Goal: Transaction & Acquisition: Purchase product/service

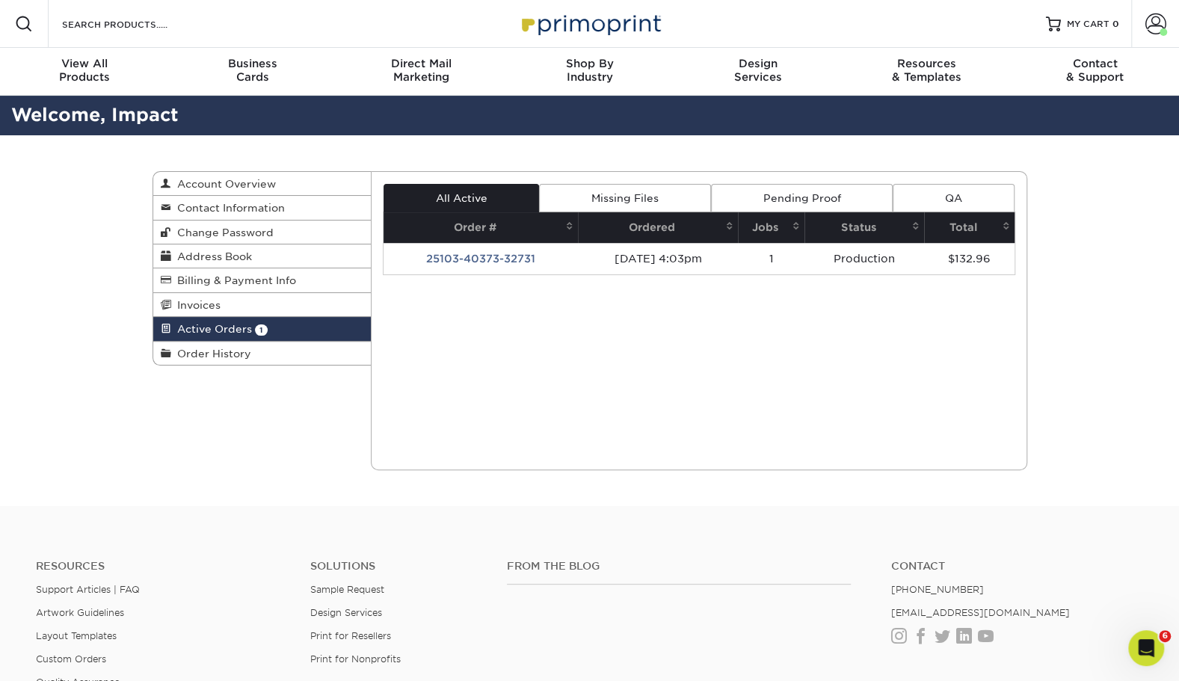
drag, startPoint x: 292, startPoint y: 354, endPoint x: 588, endPoint y: 233, distance: 320.1
click at [292, 354] on link "Order History" at bounding box center [262, 353] width 218 height 23
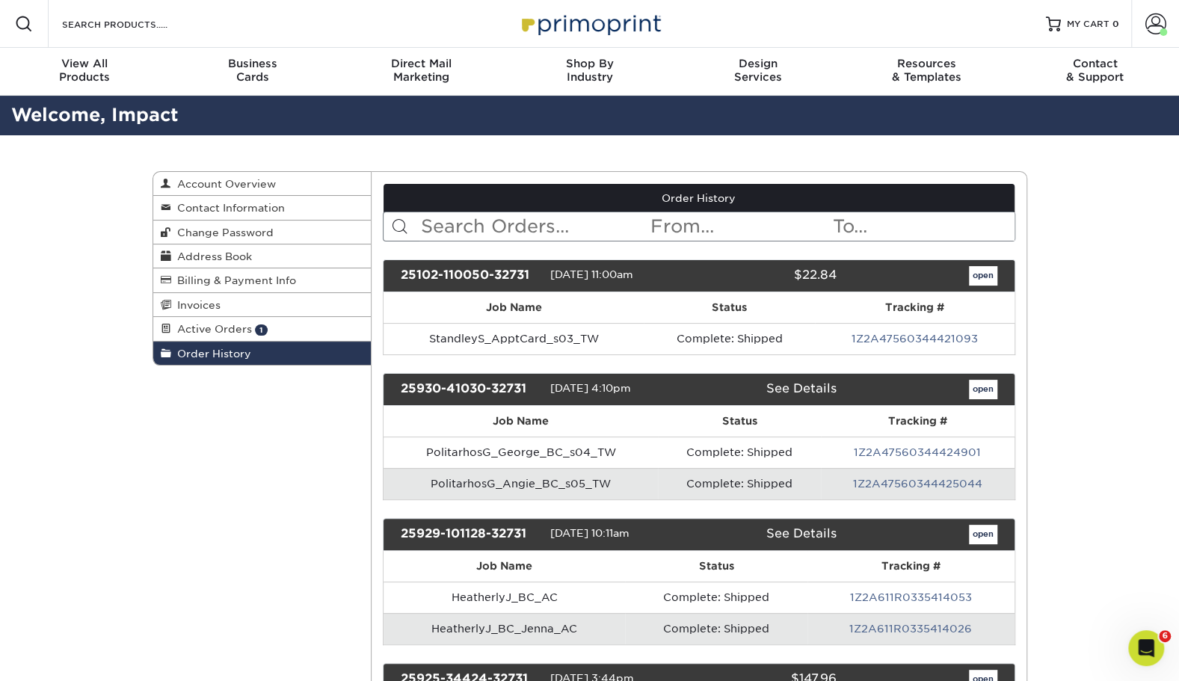
click at [574, 231] on input "text" at bounding box center [534, 226] width 230 height 28
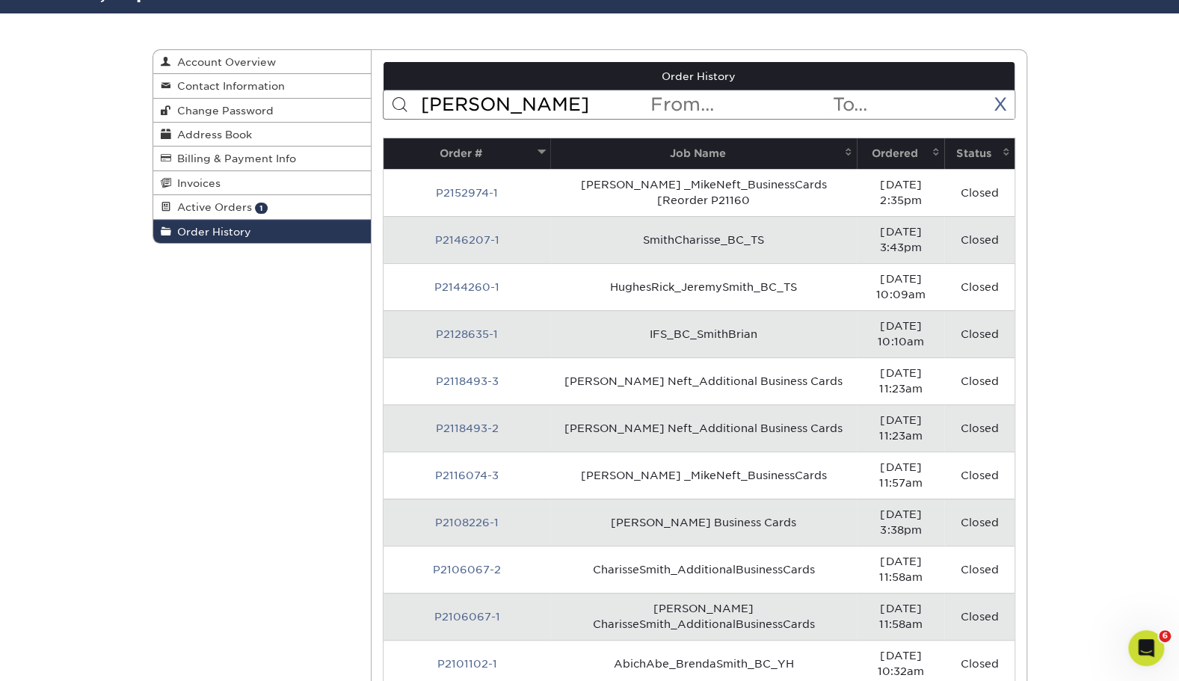
scroll to position [117, 0]
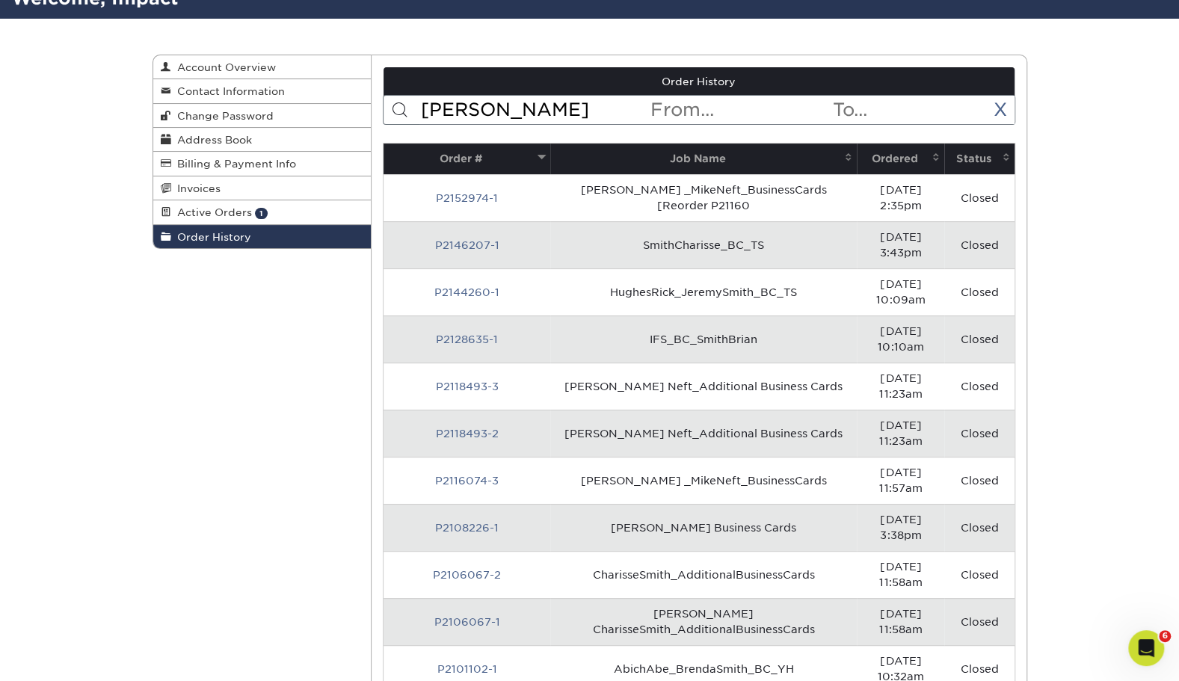
type input "smith"
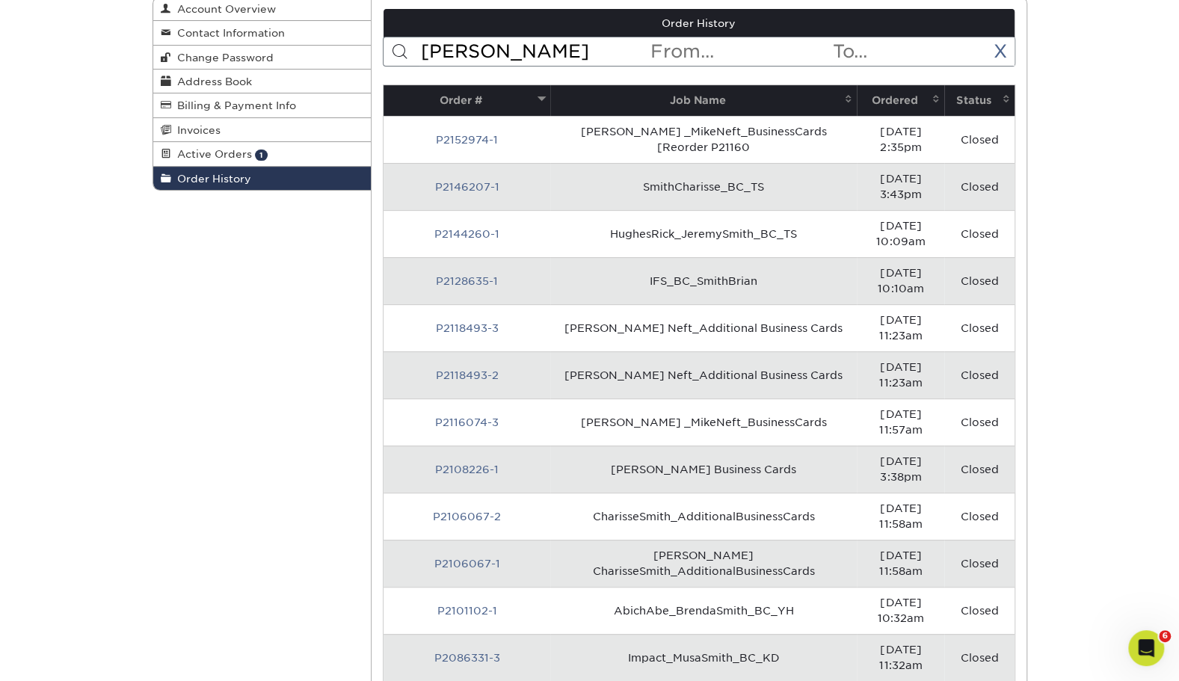
scroll to position [0, 0]
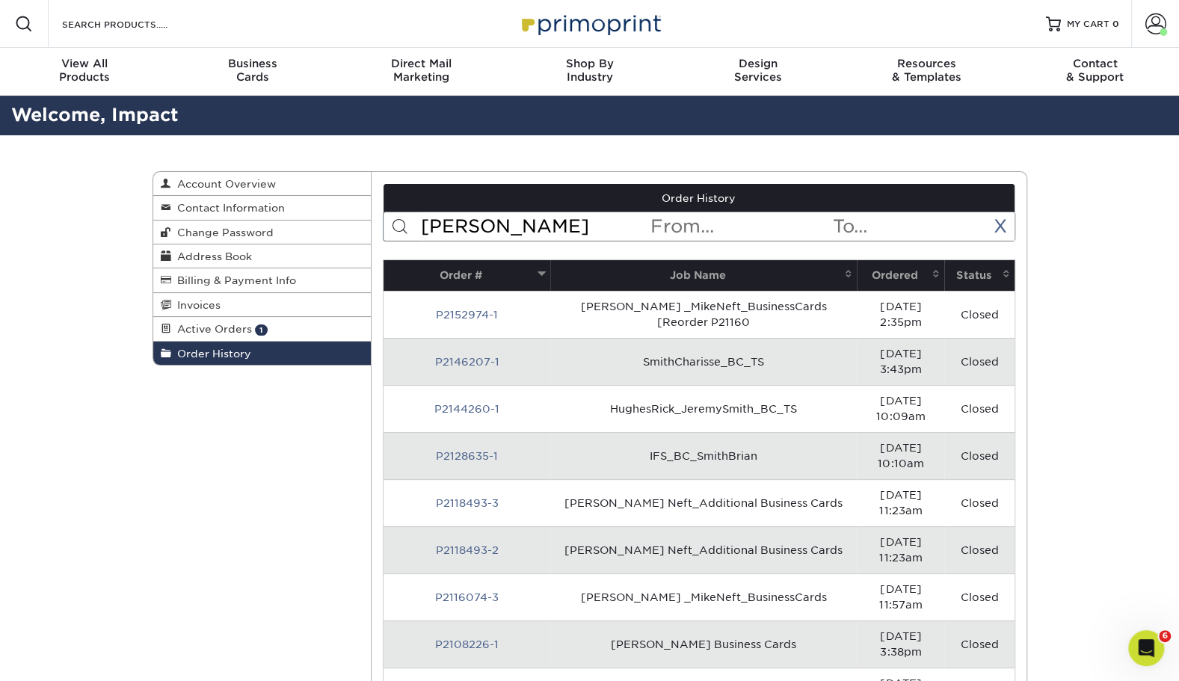
click at [882, 286] on th "Ordered" at bounding box center [900, 275] width 87 height 31
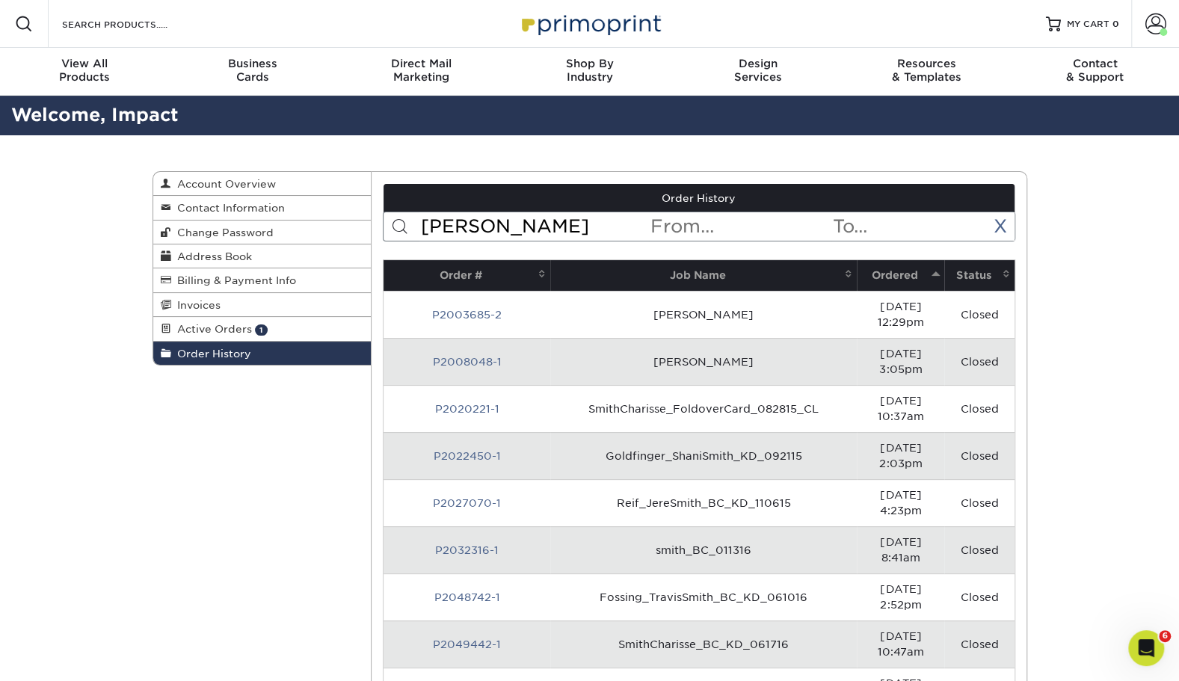
click at [882, 286] on th "Ordered" at bounding box center [900, 275] width 87 height 31
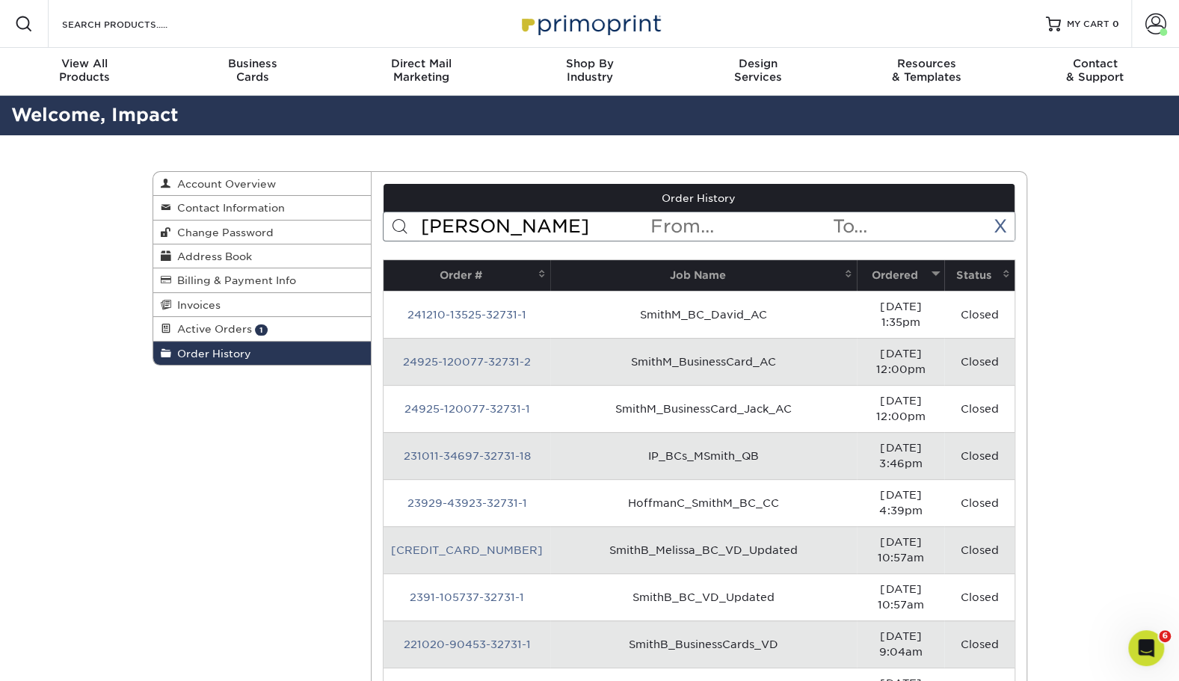
click at [468, 309] on link "241210-13525-32731-1" at bounding box center [466, 315] width 119 height 12
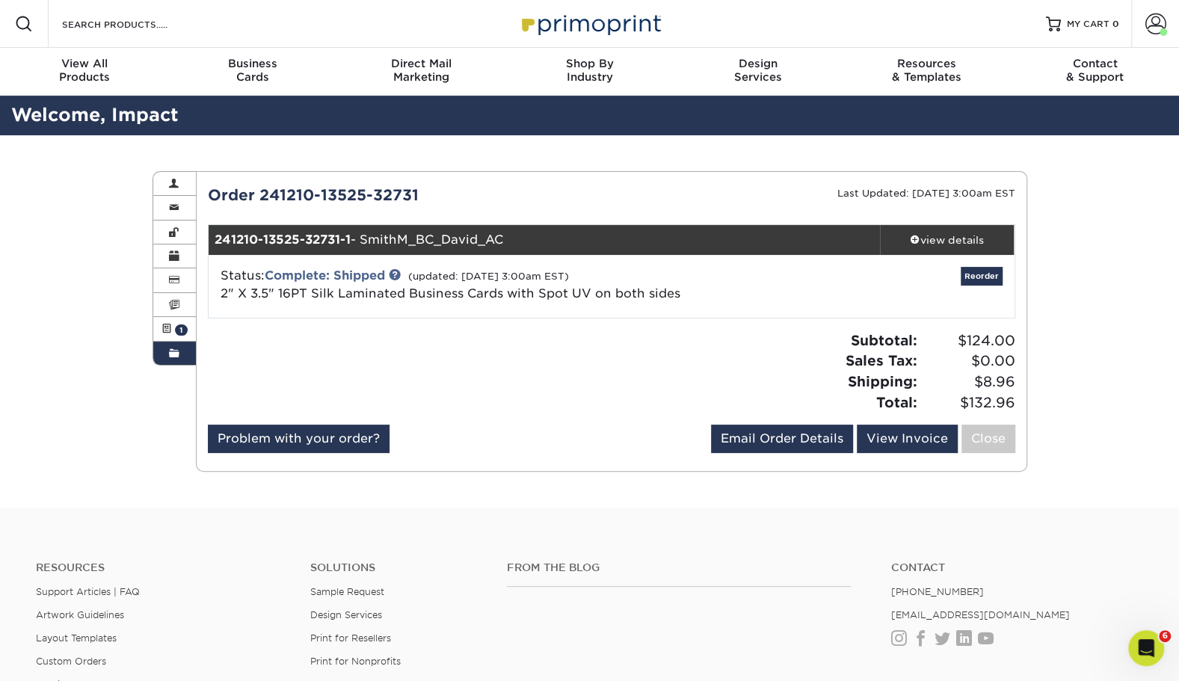
click at [915, 230] on link "view details" at bounding box center [947, 240] width 135 height 30
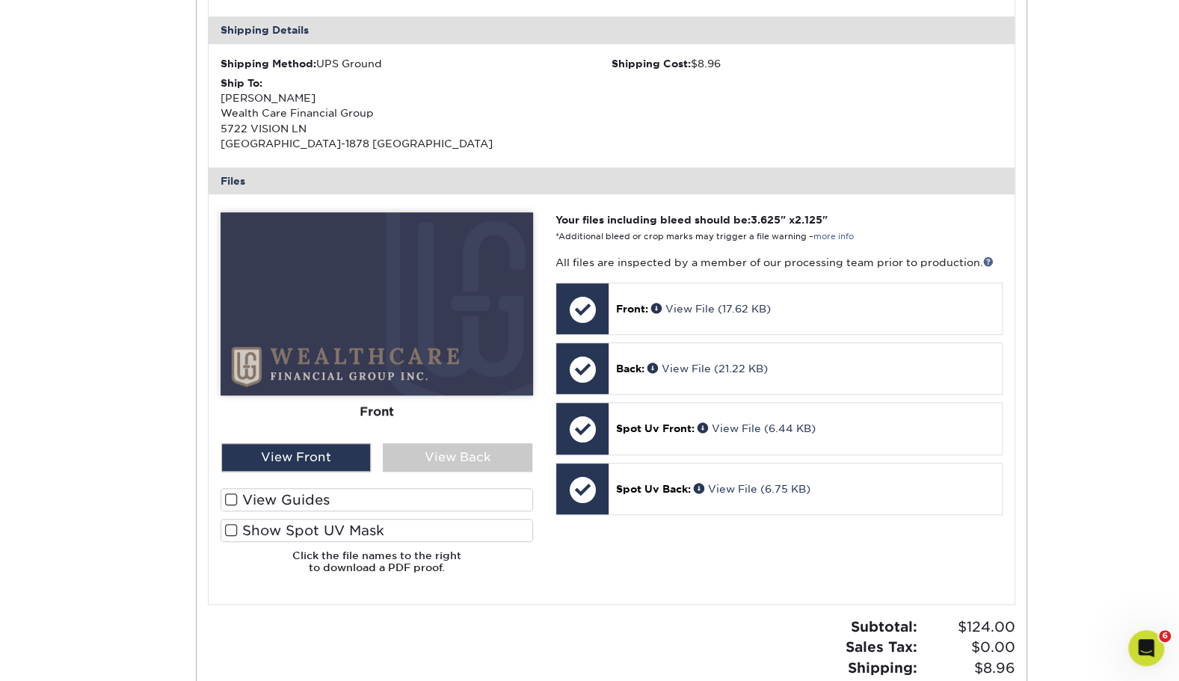
scroll to position [446, 0]
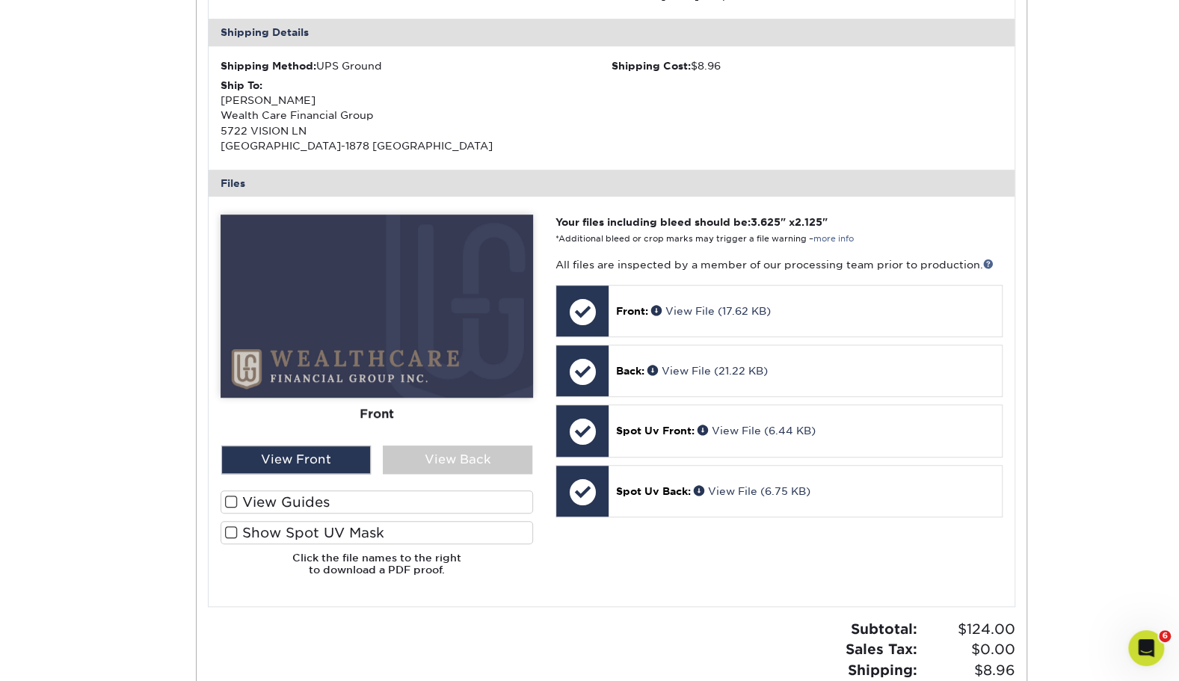
click at [429, 469] on div "View Back" at bounding box center [458, 460] width 150 height 28
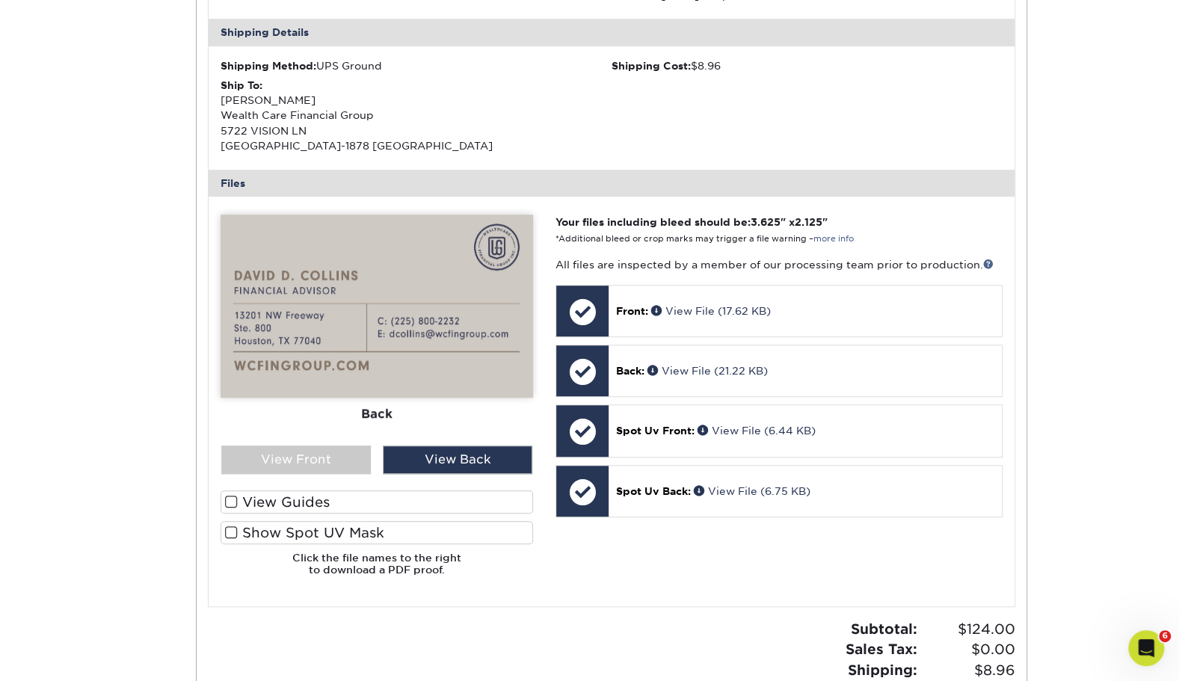
click at [333, 456] on div "View Front" at bounding box center [296, 460] width 150 height 28
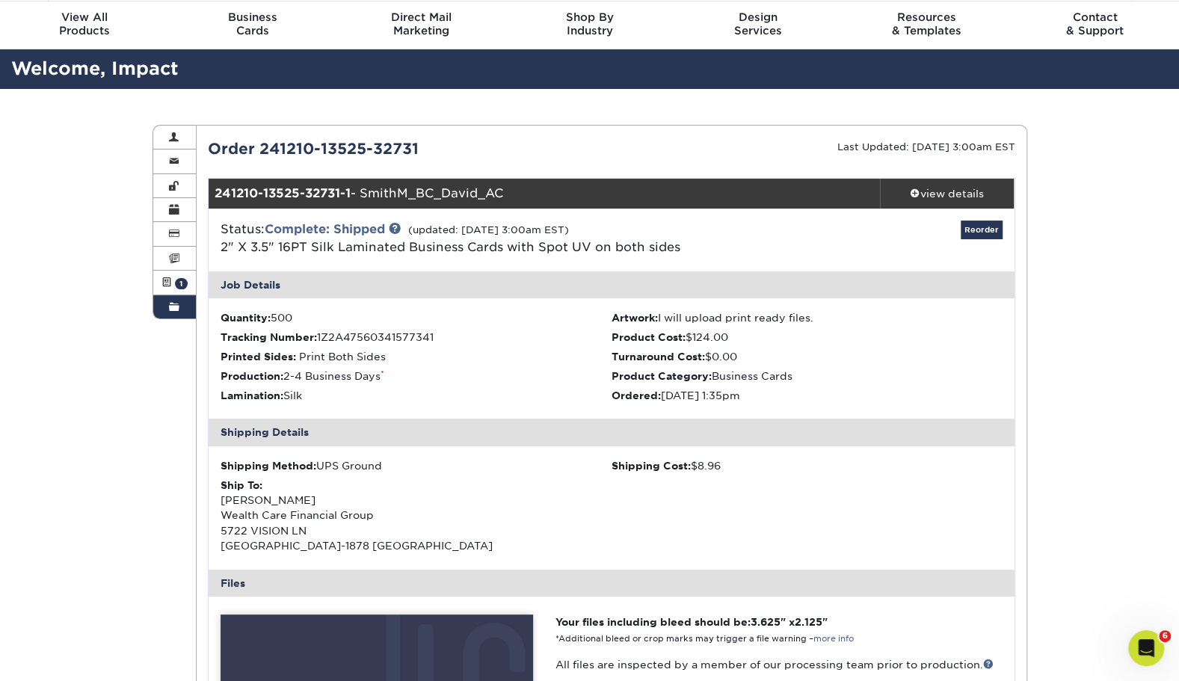
scroll to position [46, 0]
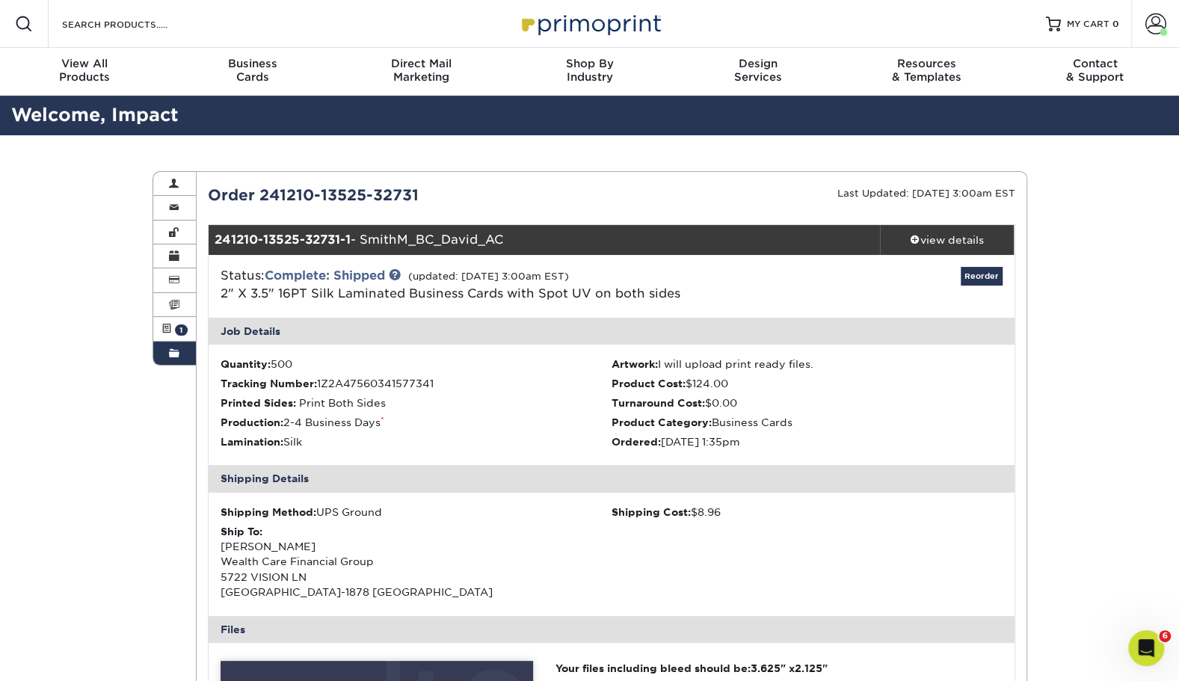
click at [164, 354] on link "Order History" at bounding box center [174, 353] width 43 height 23
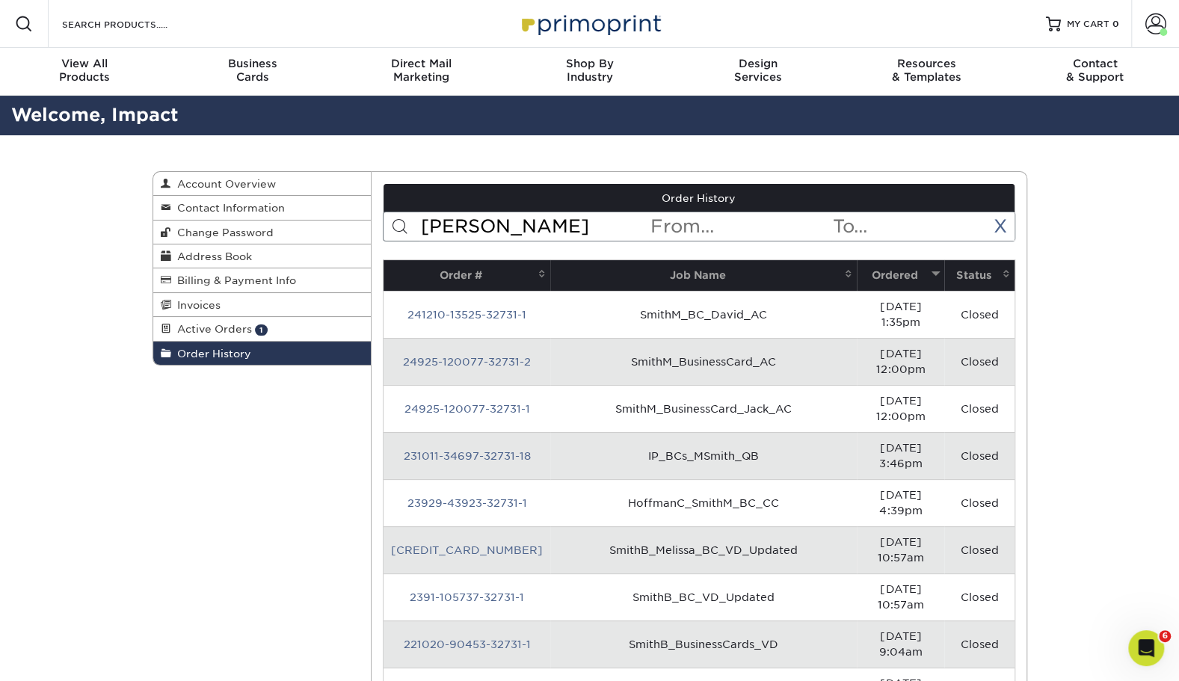
click at [458, 343] on td "24925-120077-32731-2" at bounding box center [467, 361] width 167 height 47
click at [455, 356] on link "24925-120077-32731-2" at bounding box center [467, 362] width 128 height 12
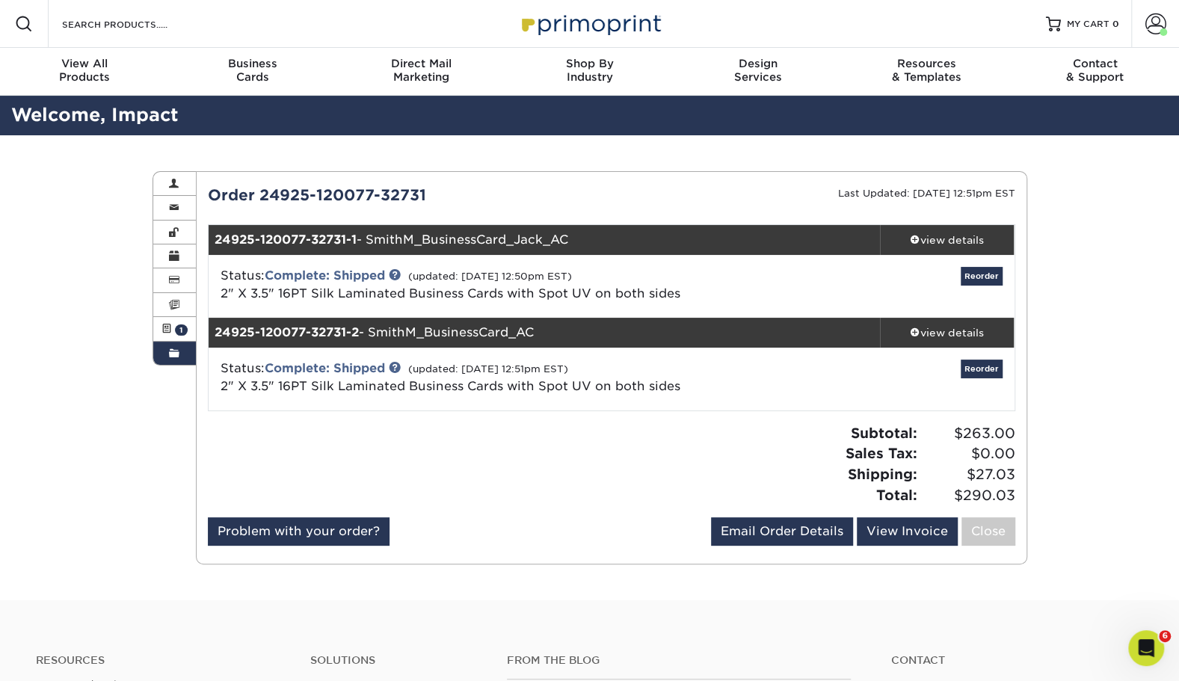
click at [932, 338] on div "view details" at bounding box center [947, 332] width 135 height 15
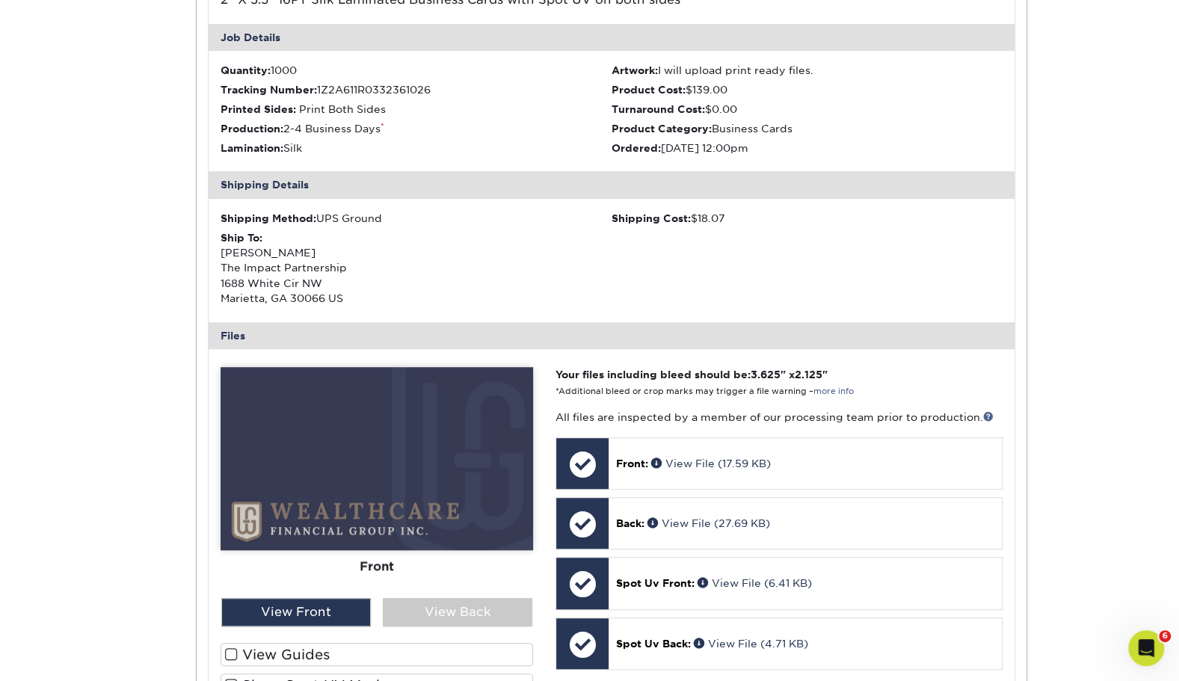
scroll to position [384, 0]
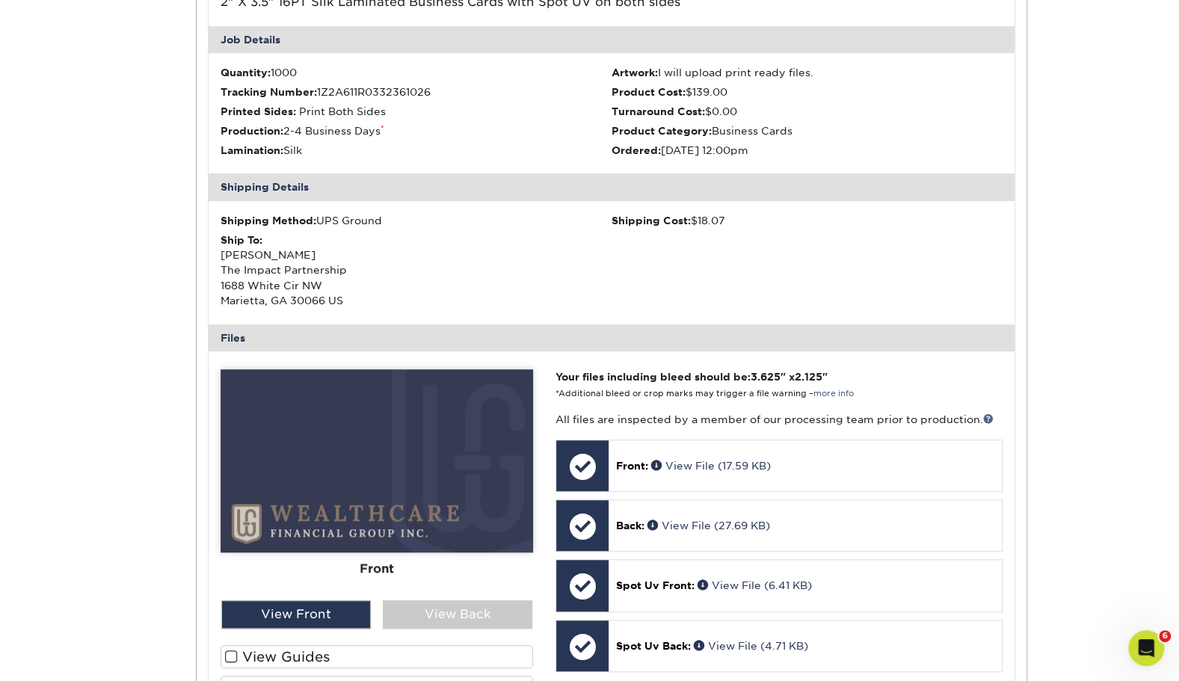
click at [434, 611] on div "View Back" at bounding box center [458, 614] width 150 height 28
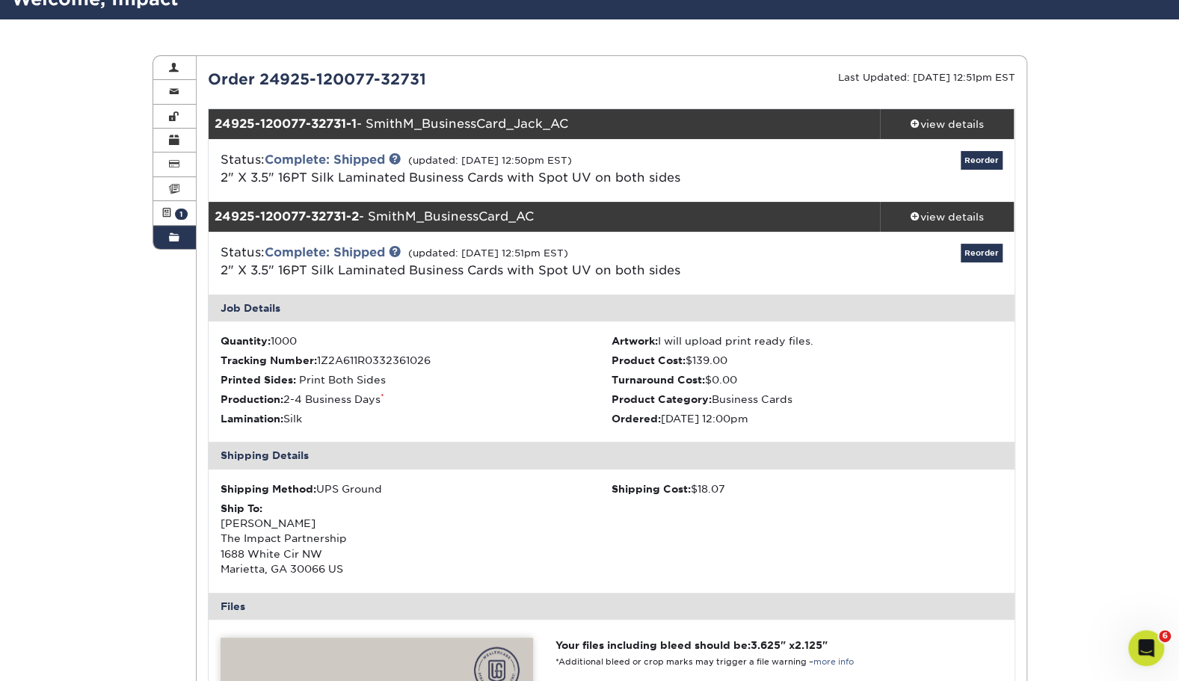
scroll to position [115, 0]
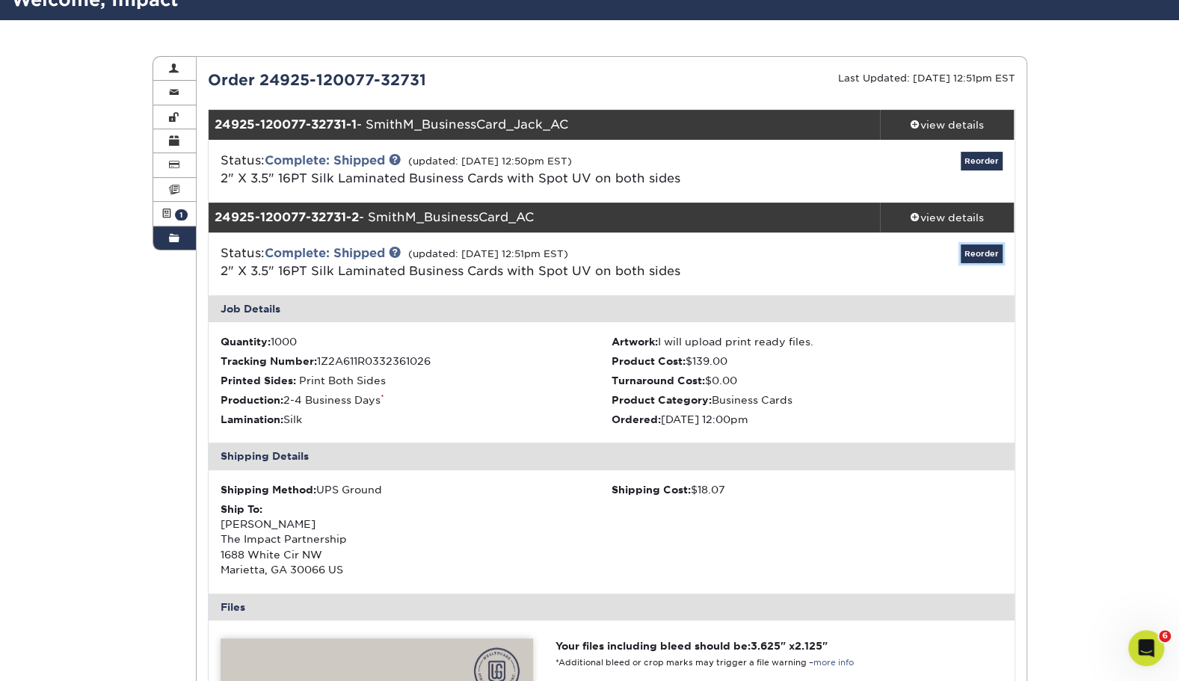
click at [973, 253] on link "Reorder" at bounding box center [982, 253] width 42 height 19
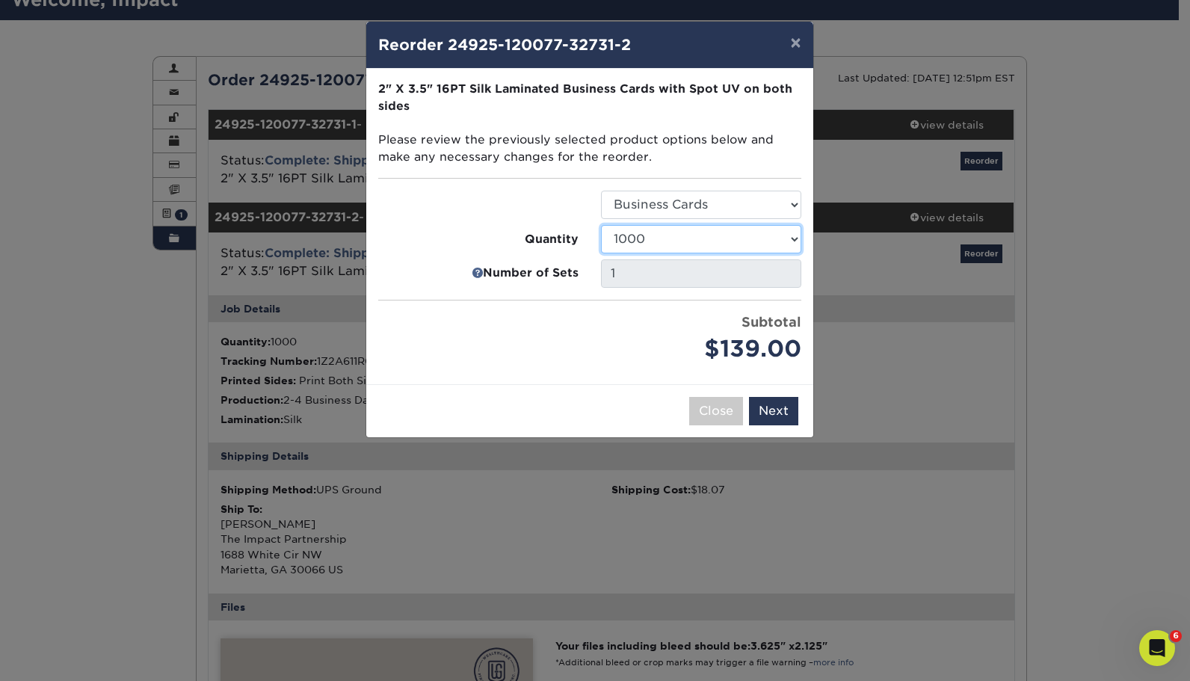
click at [672, 238] on select "500 1000 2500 5000 10000" at bounding box center [701, 239] width 200 height 28
click at [601, 225] on select "500 1000 2500 5000 10000" at bounding box center [701, 239] width 200 height 28
click at [656, 199] on select "Select Option Business Cards" at bounding box center [701, 205] width 200 height 28
click at [587, 201] on div at bounding box center [478, 205] width 223 height 28
click at [762, 410] on button "Next" at bounding box center [773, 411] width 49 height 28
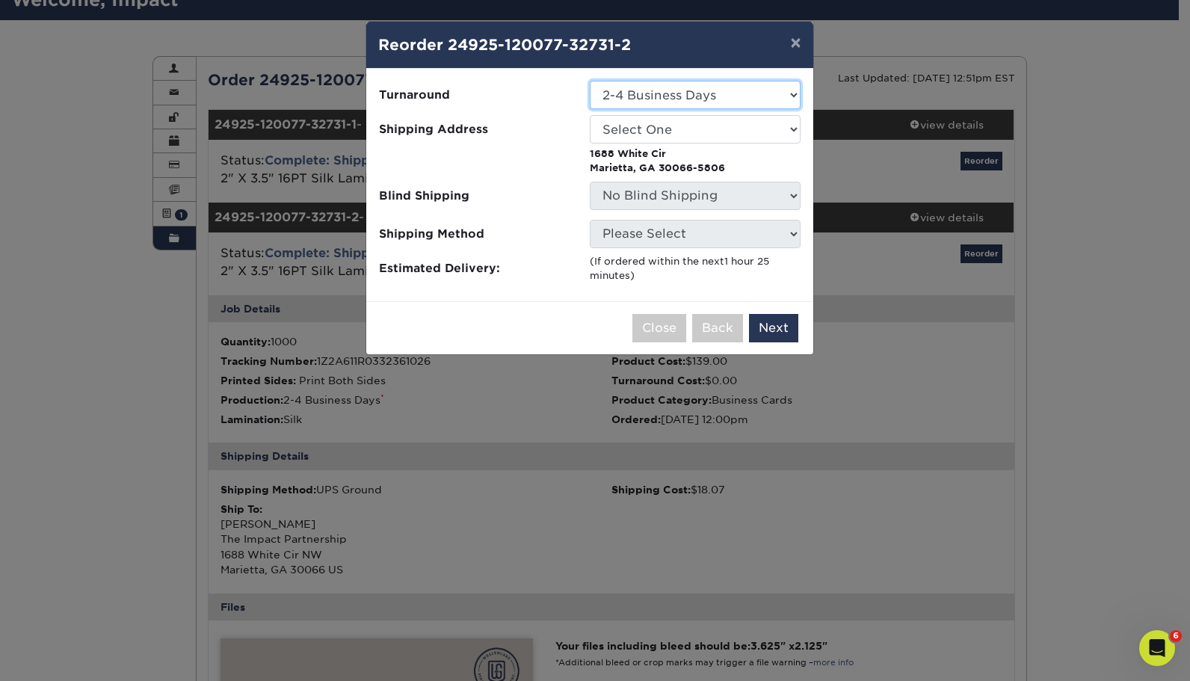
click at [653, 90] on select "Select One 2-4 Business Days" at bounding box center [695, 95] width 211 height 28
click at [647, 99] on select "Select One 2-4 Business Days" at bounding box center [695, 95] width 211 height 28
click at [644, 121] on select "Select One Andrew Hansen - Palm Spring, Suite 3 Abe Lumin" at bounding box center [695, 129] width 211 height 28
select select "276917"
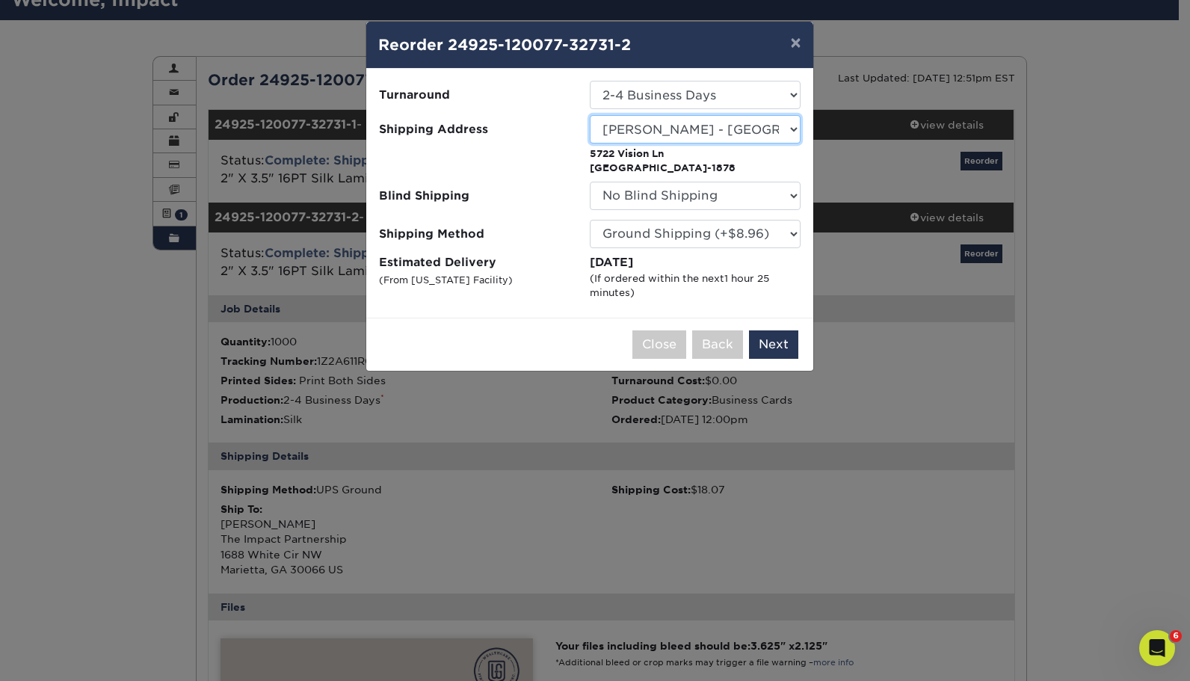
click at [641, 133] on select "Select One Andrew Hansen - Palm Spring, Suite 3 Abe Lumin" at bounding box center [695, 129] width 211 height 28
click at [508, 322] on div "Close Back Next Add to Cart" at bounding box center [589, 344] width 447 height 53
click at [649, 202] on select "No Blind Shipping Andrew Hansen - Palm Spring, Suite 3" at bounding box center [695, 196] width 211 height 28
click at [488, 300] on div "Please select all options to continue. Only quantities that can be shipped to t…" at bounding box center [589, 193] width 447 height 249
click at [674, 344] on button "Close" at bounding box center [659, 344] width 54 height 28
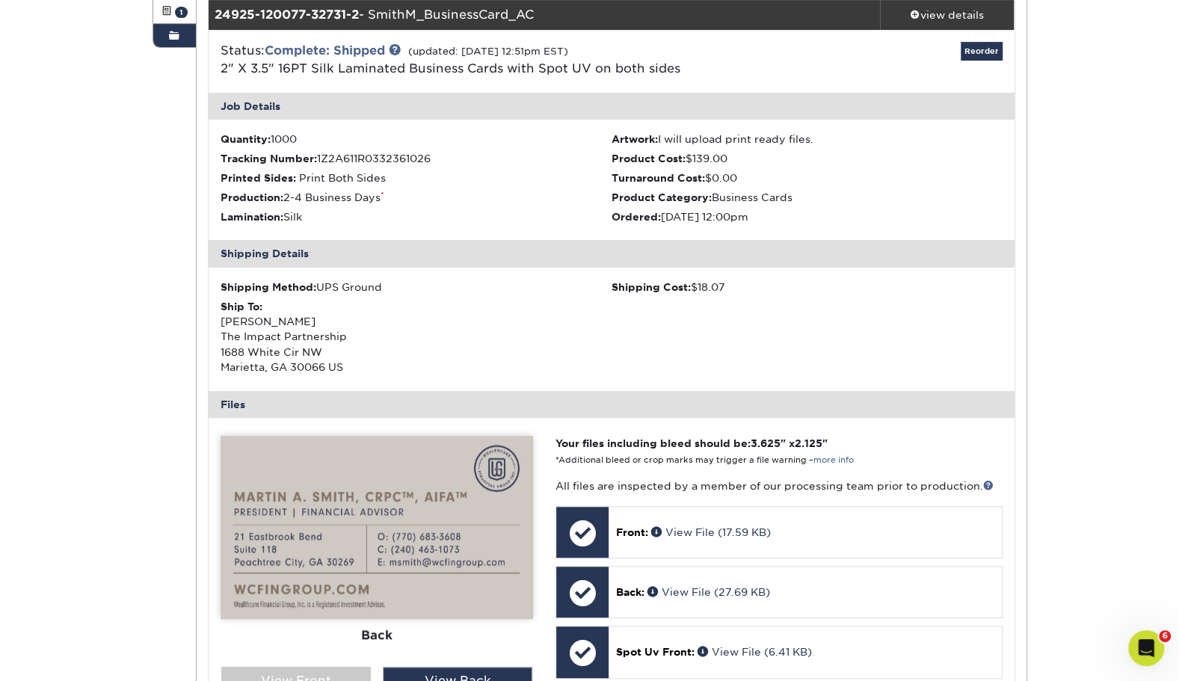
scroll to position [315, 0]
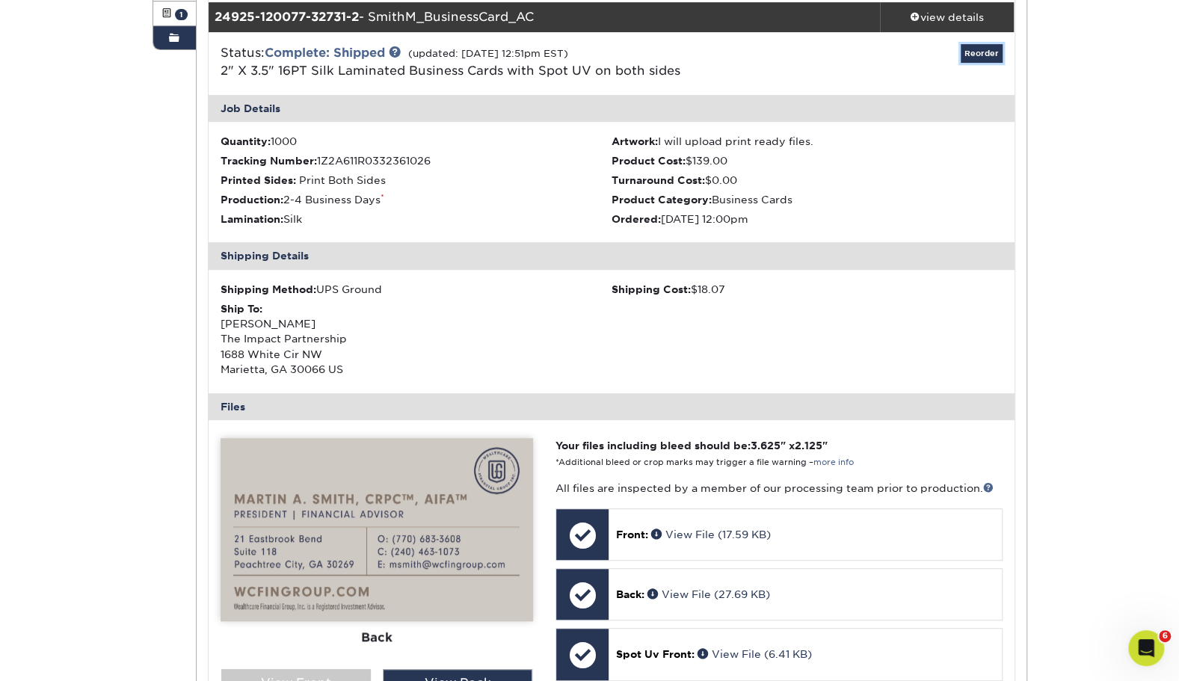
click at [979, 54] on link "Reorder" at bounding box center [982, 53] width 42 height 19
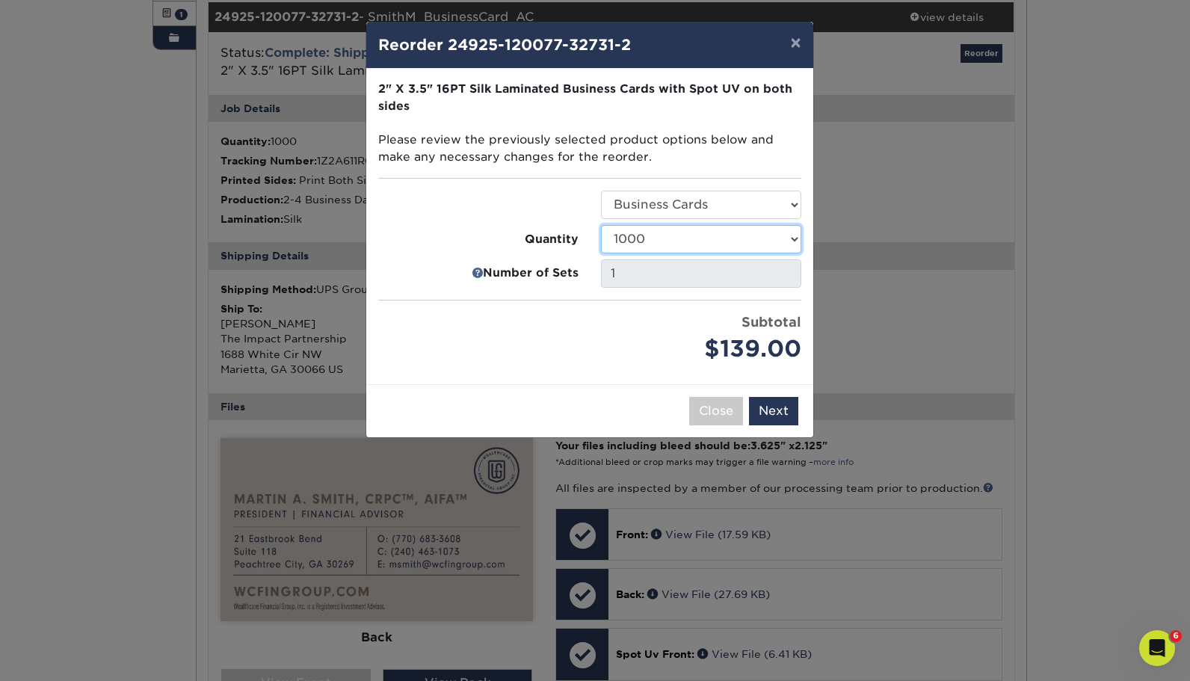
click at [702, 229] on select "500 1000 2500 5000 10000" at bounding box center [701, 239] width 200 height 28
select select "02d8d163-ee8f-41cc-acce-9863ad0deb38"
click at [601, 225] on select "500 1000 2500 5000 10000" at bounding box center [701, 239] width 200 height 28
click at [781, 407] on button "Next" at bounding box center [773, 411] width 49 height 28
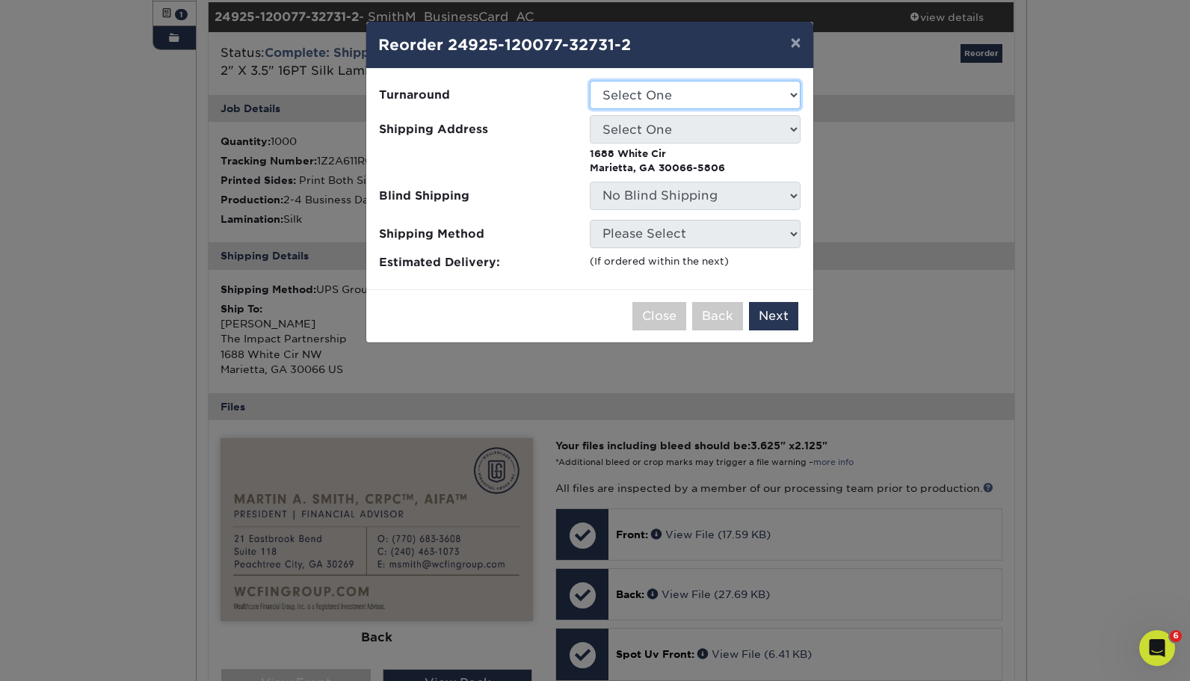
click at [650, 102] on select "Select One 2-4 Business Days" at bounding box center [695, 95] width 211 height 28
select select "920eb4ad-28d8-4c2a-986d-539d21130690"
click at [590, 81] on select "Select One 2-4 Business Days" at bounding box center [695, 95] width 211 height 28
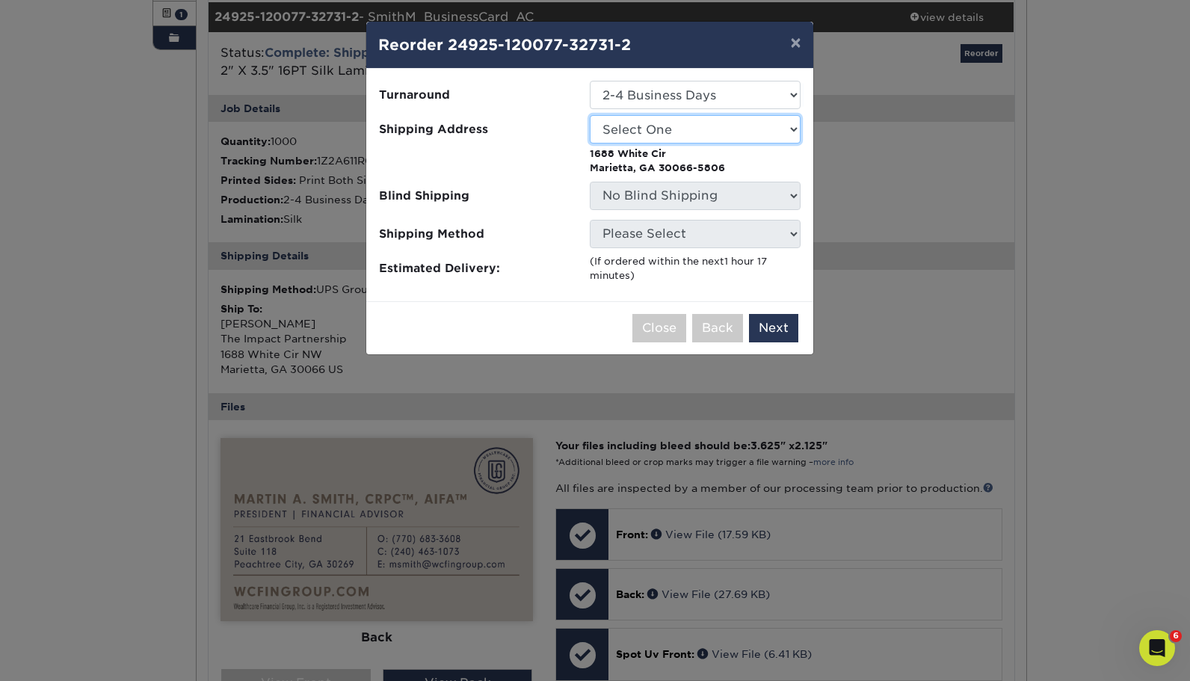
click at [638, 126] on select "Select One Andrew Hansen - Palm Spring, Suite 3 Abe Lumin" at bounding box center [695, 129] width 211 height 28
select select "286681"
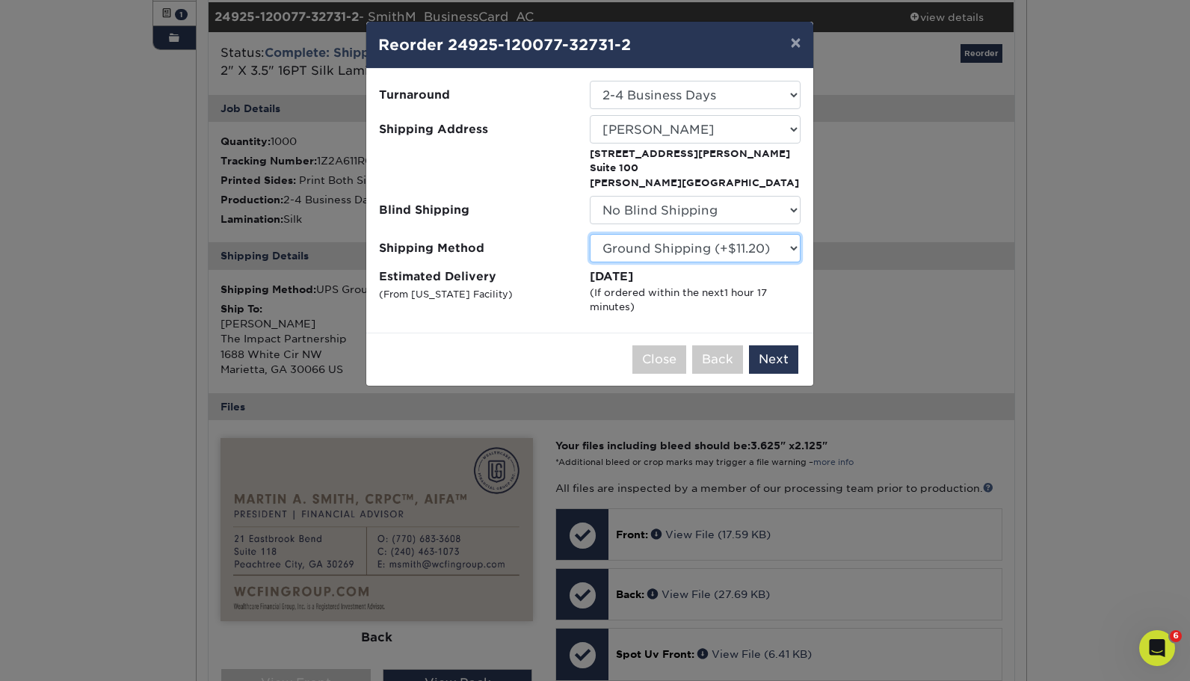
click at [629, 251] on select "Please Select Ground Shipping (+$11.20) 3 Day Shipping Service (+$30.34) 2 Day …" at bounding box center [695, 248] width 211 height 28
click at [521, 348] on div "Close Back Next Add to Cart" at bounding box center [589, 359] width 447 height 53
click at [777, 353] on button "Next" at bounding box center [773, 359] width 49 height 28
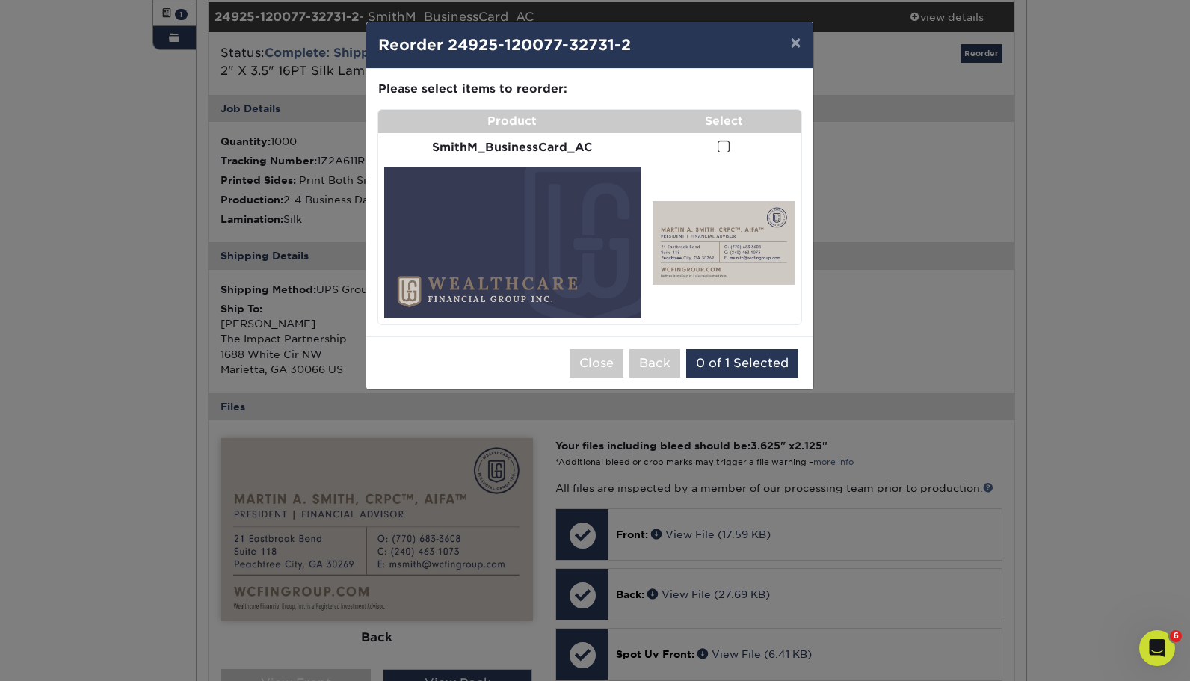
click at [730, 150] on span at bounding box center [724, 147] width 13 height 14
click at [0, 0] on input "checkbox" at bounding box center [0, 0] width 0 height 0
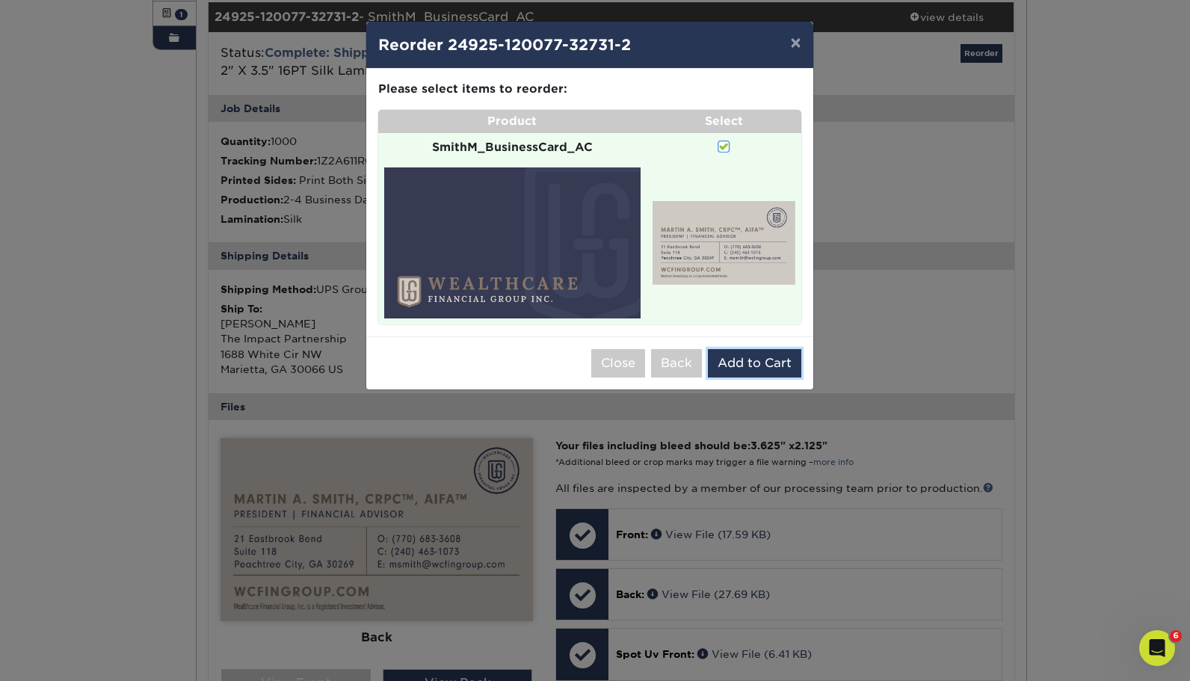
click at [750, 357] on button "Add to Cart" at bounding box center [754, 363] width 93 height 28
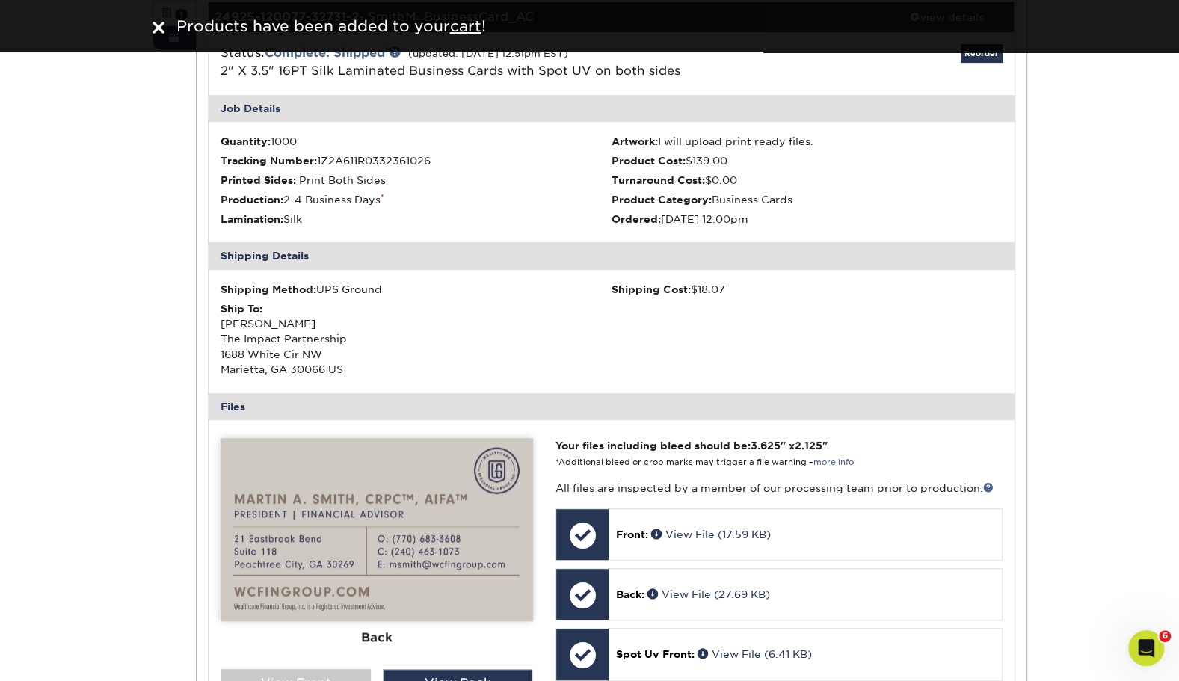
scroll to position [0, 0]
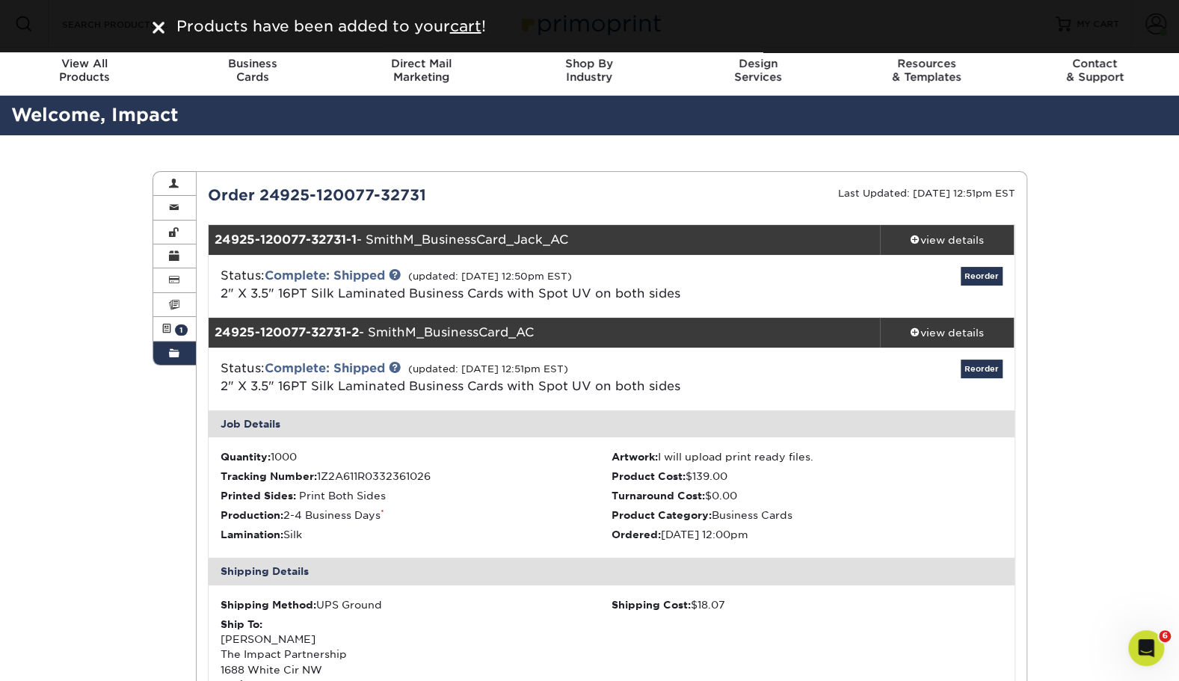
click at [472, 22] on u "cart" at bounding box center [465, 26] width 31 height 18
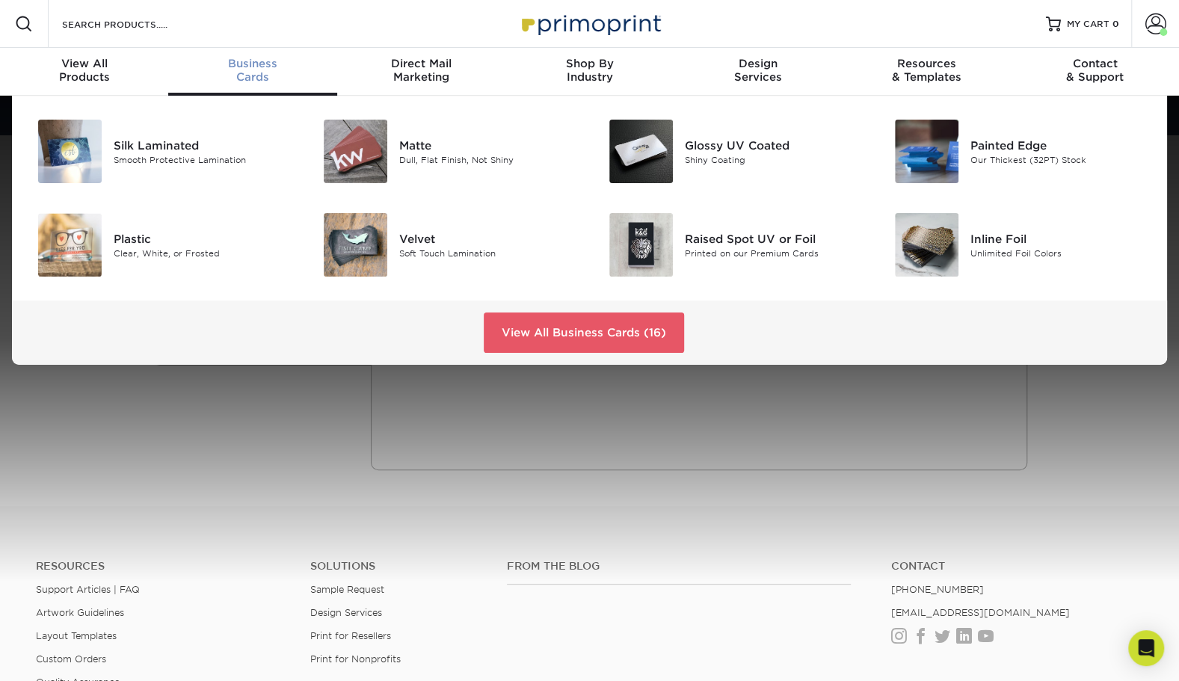
click at [186, 148] on div "Silk Laminated" at bounding box center [203, 145] width 179 height 16
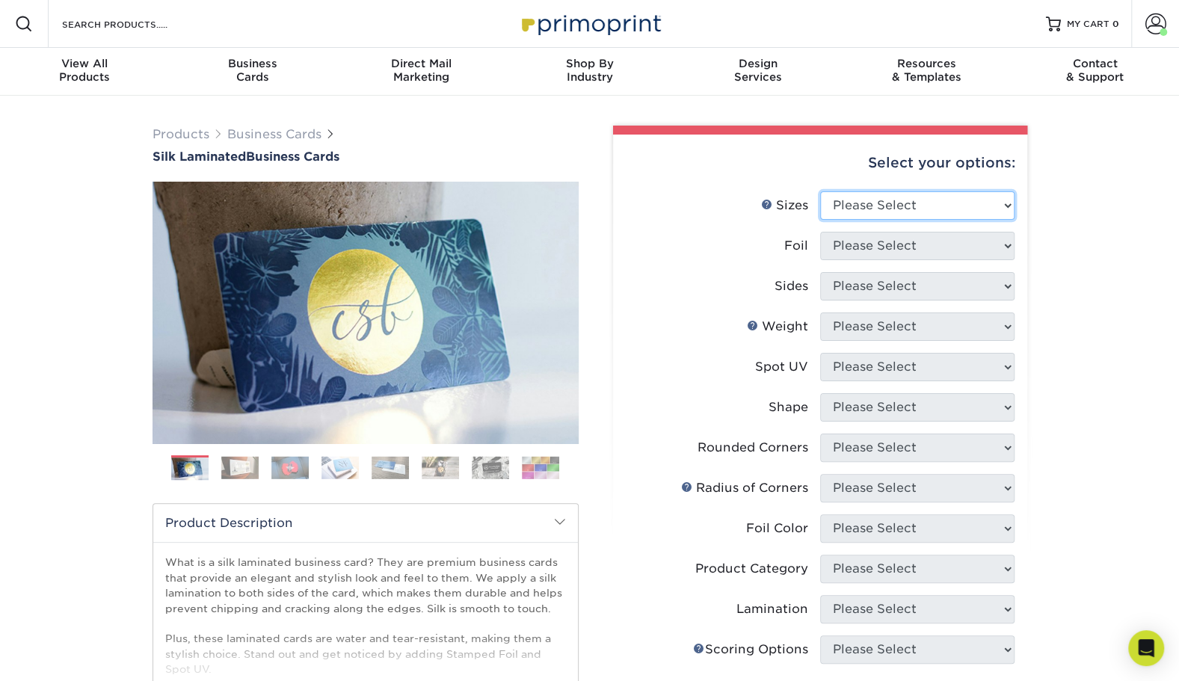
click at [882, 192] on select "Please Select 1.5" x 3.5" - Mini 1.75" x 3.5" - Mini 2" x 2" - Square 2" x 3" -…" at bounding box center [917, 205] width 194 height 28
select select "2.00x3.50"
click at [820, 191] on select "Please Select 1.5" x 3.5" - Mini 1.75" x 3.5" - Mini 2" x 2" - Square 2" x 3" -…" at bounding box center [917, 205] width 194 height 28
click at [863, 242] on select "Please Select Yes No" at bounding box center [917, 246] width 194 height 28
select select "0"
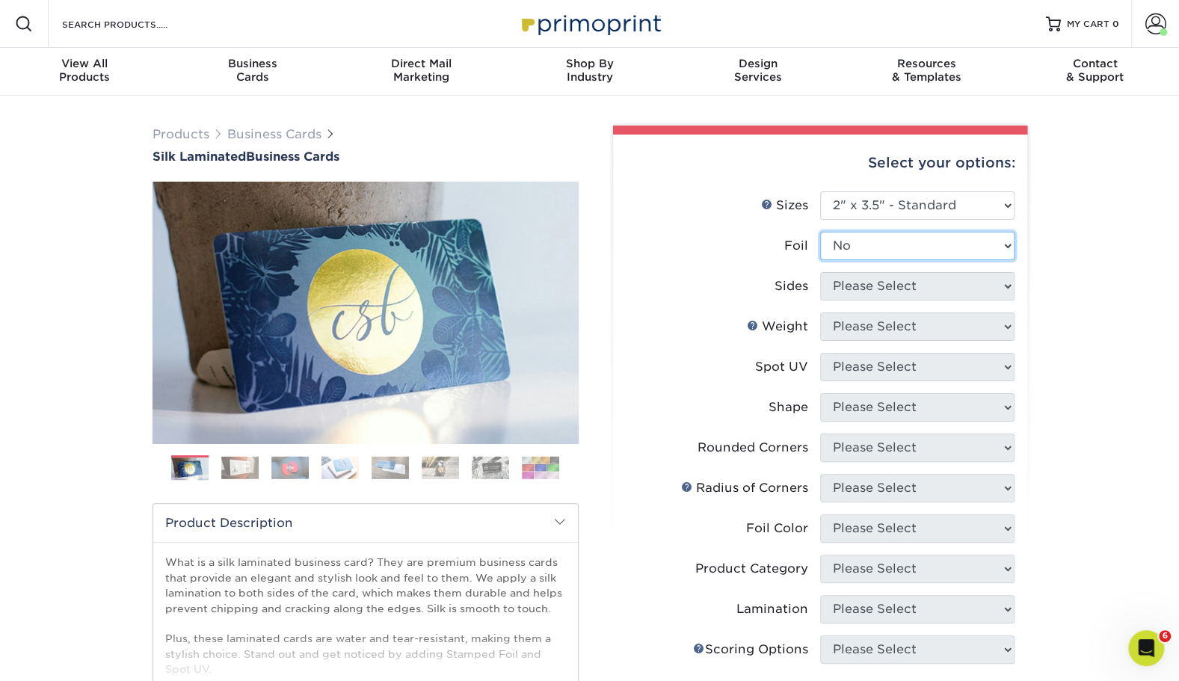
click at [820, 232] on select "Please Select Yes No" at bounding box center [917, 246] width 194 height 28
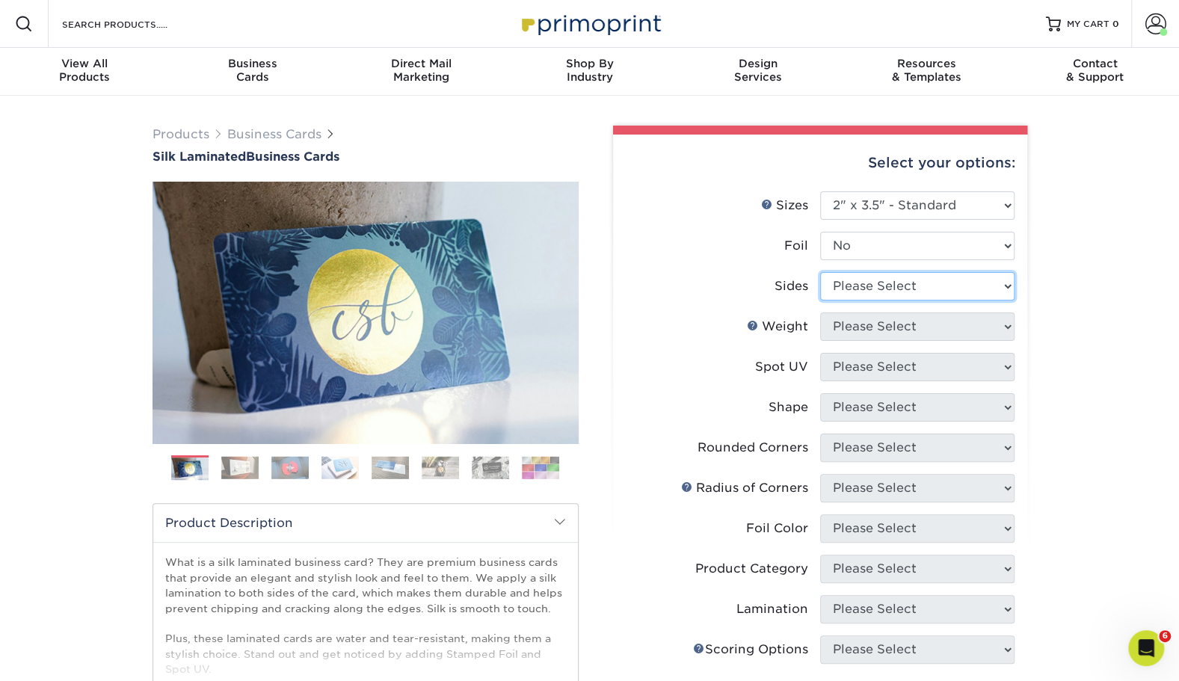
click at [861, 289] on select "Please Select Print Both Sides Print Front Only" at bounding box center [917, 286] width 194 height 28
select select "13abbda7-1d64-4f25-8bb2-c179b224825d"
click at [820, 272] on select "Please Select Print Both Sides Print Front Only" at bounding box center [917, 286] width 194 height 28
click at [858, 326] on select "Please Select 16PT" at bounding box center [917, 326] width 194 height 28
select select "16PT"
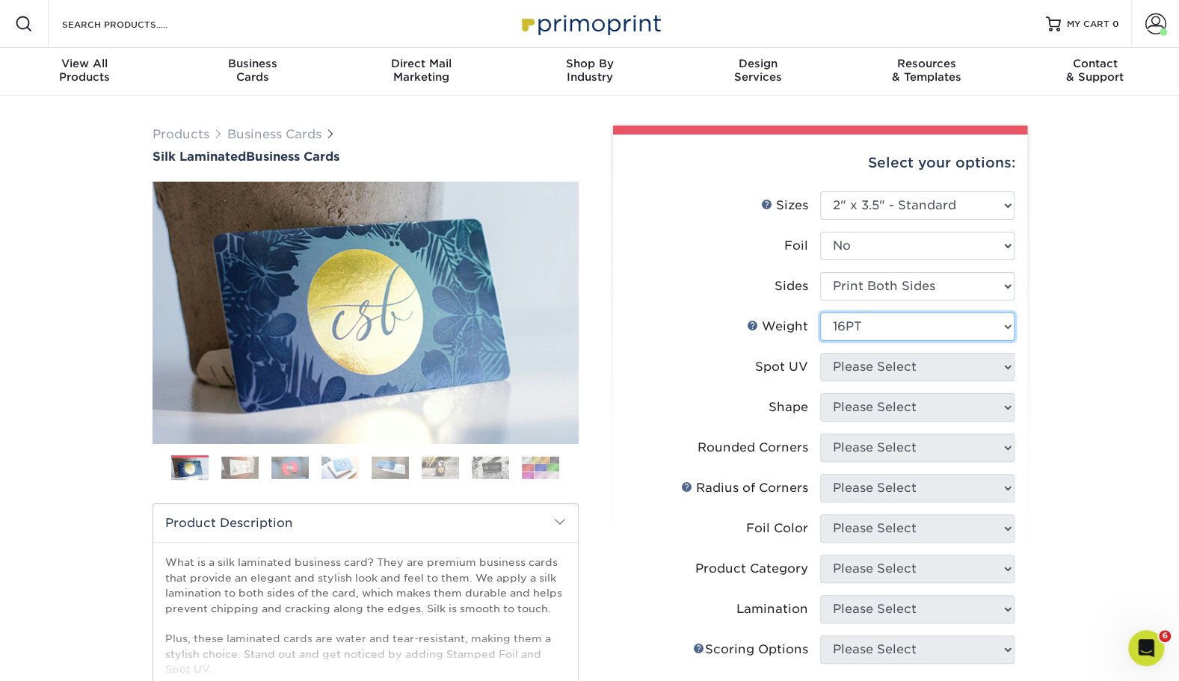
click at [820, 312] on select "Please Select 16PT" at bounding box center [917, 326] width 194 height 28
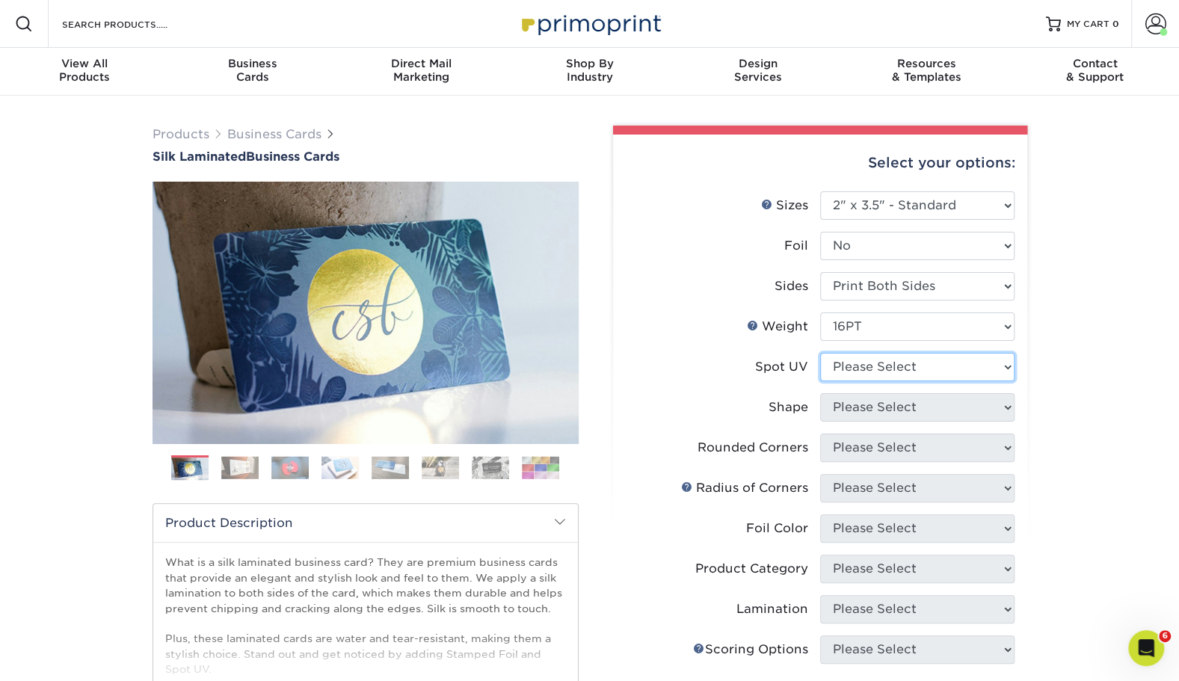
click at [849, 370] on select "Please Select No Spot UV Front and Back (Both Sides) Front Only Back Only" at bounding box center [917, 367] width 194 height 28
select select "0"
click at [820, 353] on select "Please Select No Spot UV Front and Back (Both Sides) Front Only Back Only" at bounding box center [917, 367] width 194 height 28
click at [857, 408] on select "Please Select Standard" at bounding box center [917, 407] width 194 height 28
select select "standard"
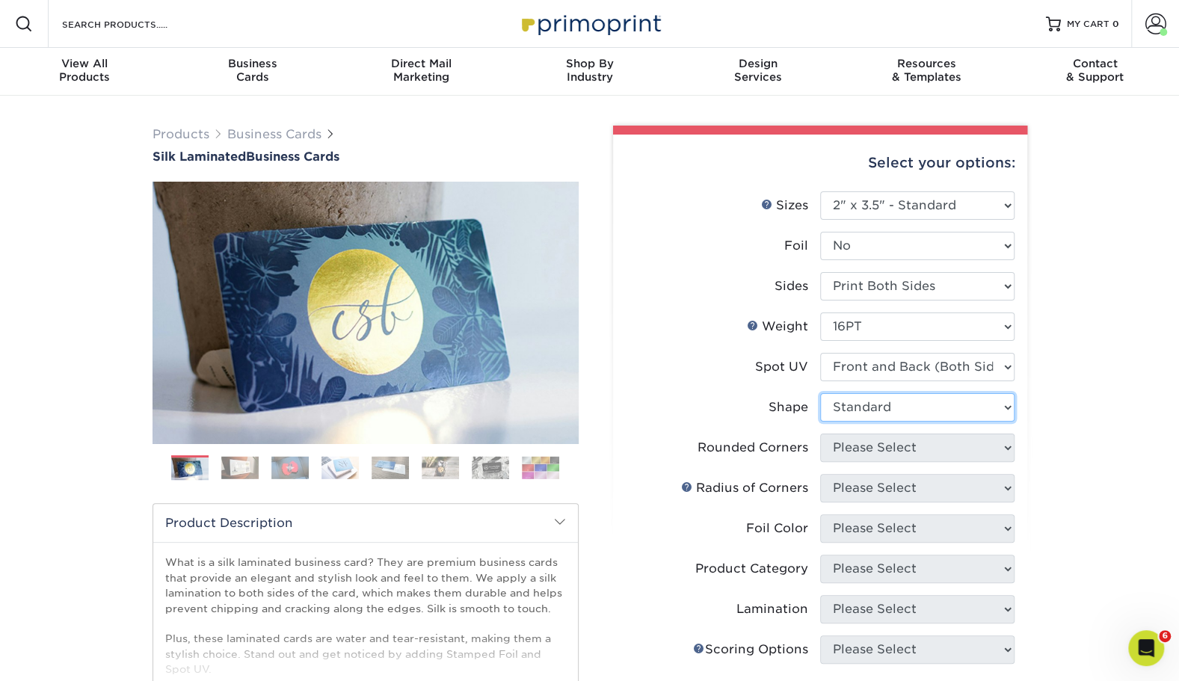
click at [820, 393] on select "Please Select Standard" at bounding box center [917, 407] width 194 height 28
click at [851, 453] on select "Please Select Yes - Round 2 Corners Yes - Round 4 Corners No" at bounding box center [917, 448] width 194 height 28
select select "0"
click at [820, 434] on select "Please Select Yes - Round 2 Corners Yes - Round 4 Corners No" at bounding box center [917, 448] width 194 height 28
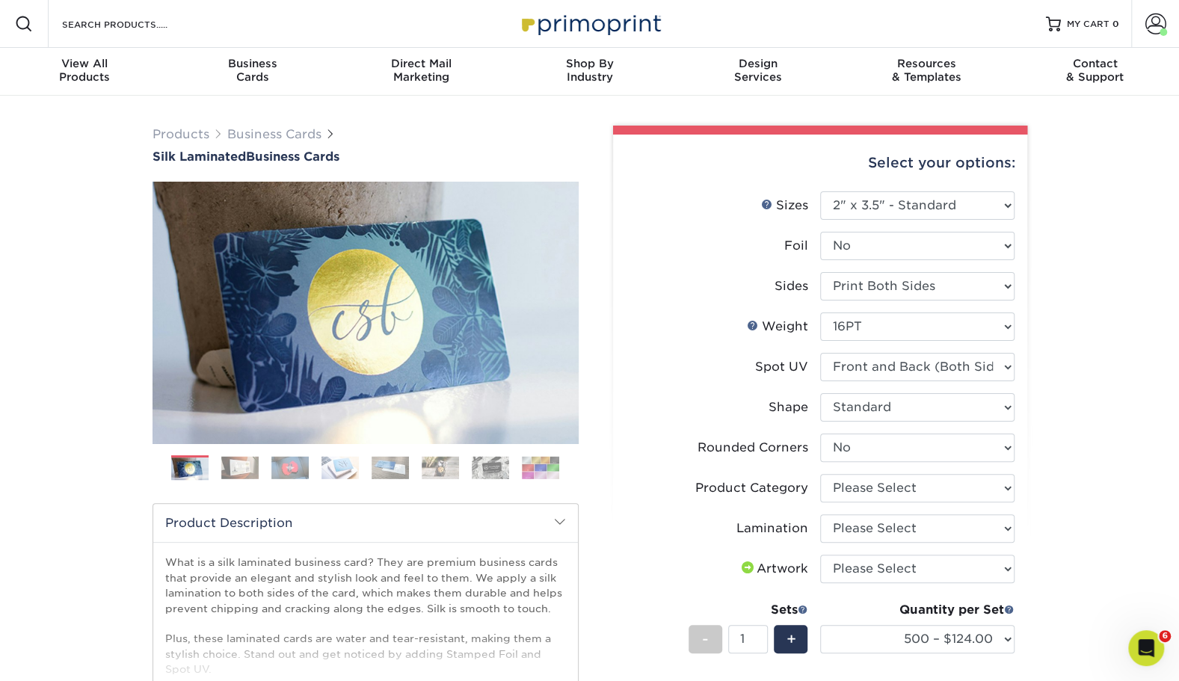
click at [857, 472] on li "Rounded Corners Please Select Yes - Round 2 Corners Yes - Round 4 Corners No" at bounding box center [820, 454] width 389 height 40
click at [853, 485] on select "Please Select Business Cards" at bounding box center [917, 488] width 194 height 28
select select "3b5148f1-0588-4f88-a218-97bcfdce65c1"
click at [820, 474] on select "Please Select Business Cards" at bounding box center [917, 488] width 194 height 28
click at [846, 534] on select "Please Select Silk" at bounding box center [917, 528] width 194 height 28
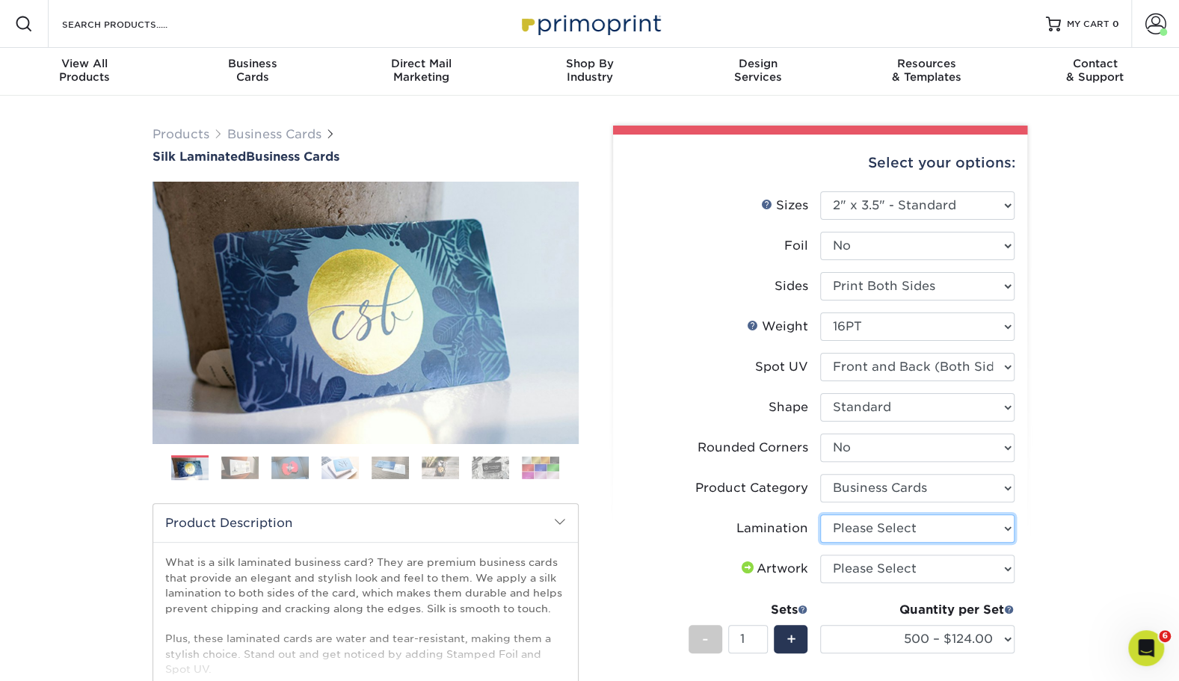
select select "ccacb42f-45f7-42d3-bbd3-7c8421cf37f0"
click at [820, 514] on select "Please Select Silk" at bounding box center [917, 528] width 194 height 28
click at [845, 579] on select "Please Select I will upload files I need a design - $100" at bounding box center [917, 569] width 194 height 28
select select "upload"
click at [820, 555] on select "Please Select I will upload files I need a design - $100" at bounding box center [917, 569] width 194 height 28
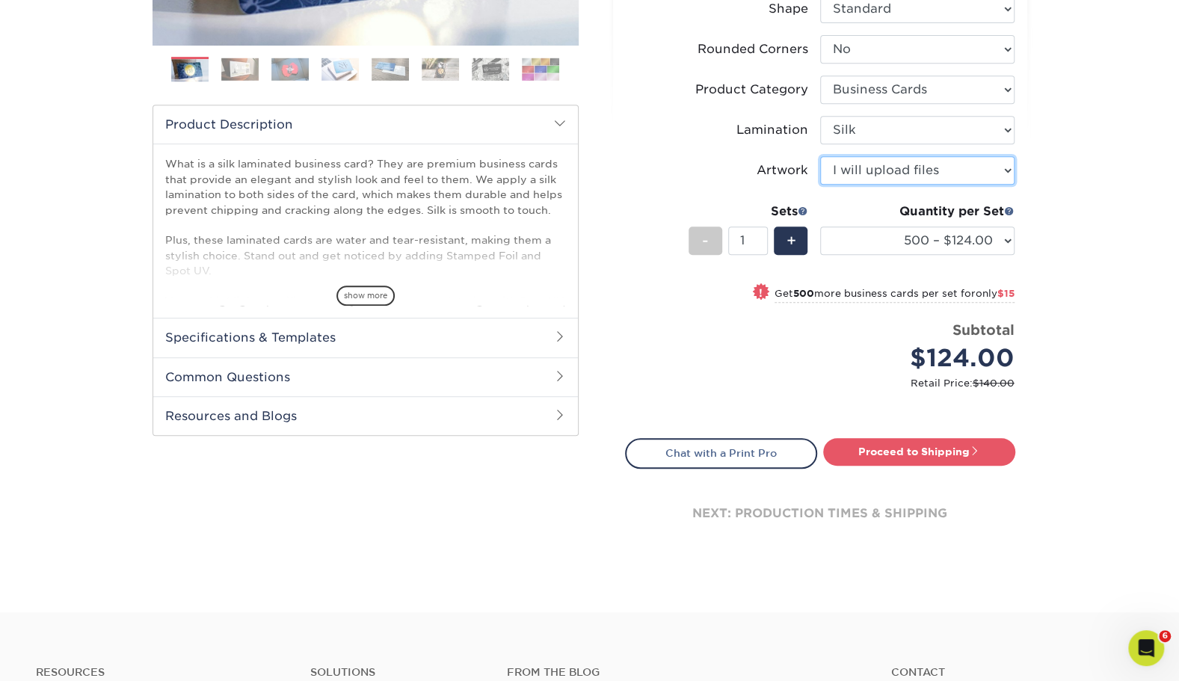
scroll to position [415, 0]
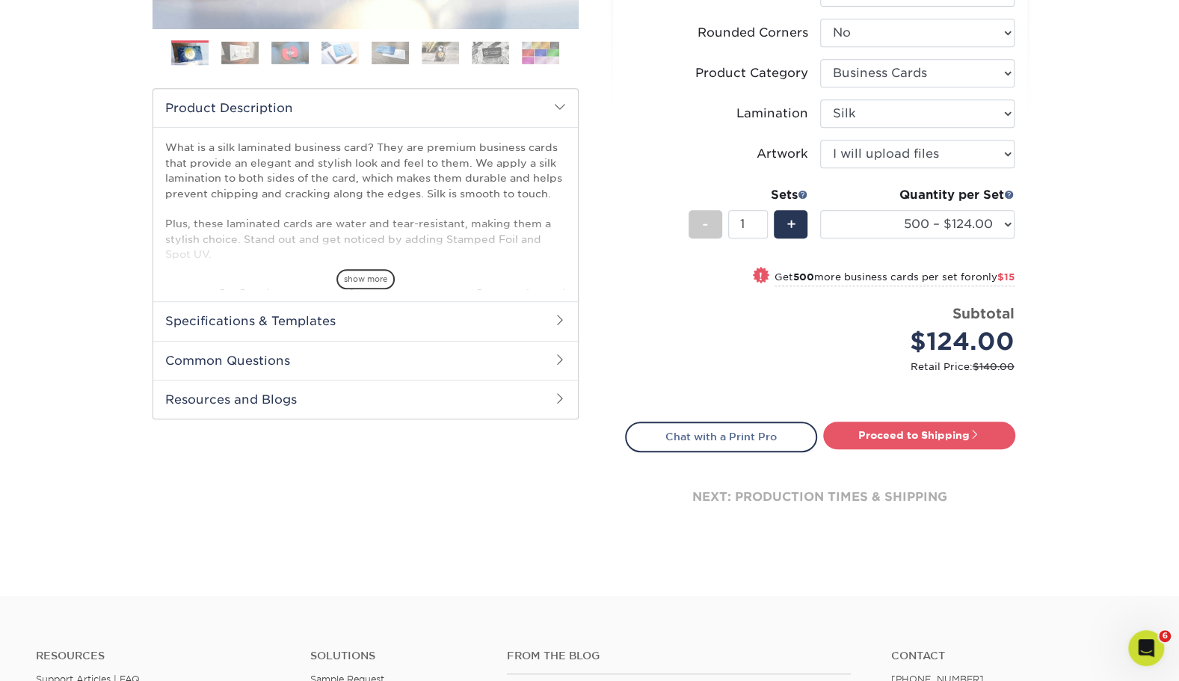
click at [990, 200] on div "Quantity per Set" at bounding box center [917, 195] width 194 height 18
click at [988, 217] on select "500 – $124.00 1000 – $139.00 2500 – $341.00 5000 – $571.00 10000 – $1028.00" at bounding box center [917, 224] width 194 height 28
click at [923, 212] on select "500 – $124.00 1000 – $139.00 2500 – $341.00 5000 – $571.00 10000 – $1028.00" at bounding box center [917, 224] width 194 height 28
select select "1000 – $139.00"
click at [820, 210] on select "500 – $124.00 1000 – $139.00 2500 – $341.00 5000 – $571.00 10000 – $1028.00" at bounding box center [917, 224] width 194 height 28
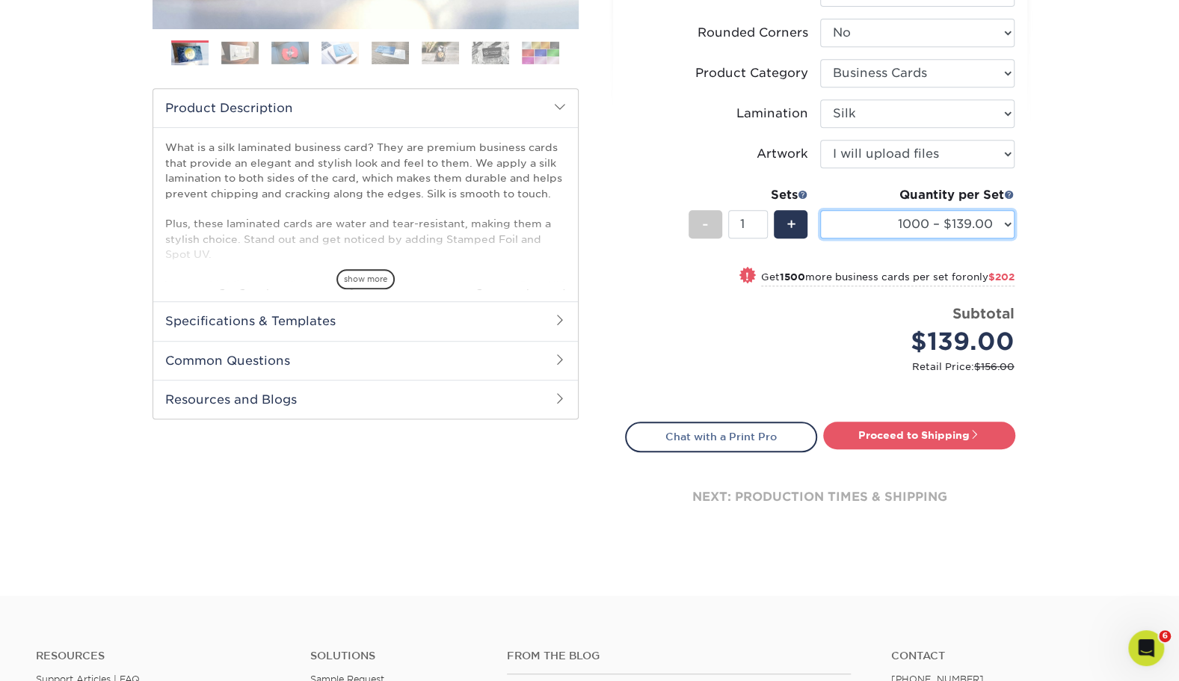
click at [899, 233] on select "500 – $124.00 1000 – $139.00 2500 – $341.00 5000 – $571.00 10000 – $1028.00" at bounding box center [917, 224] width 194 height 28
click at [744, 355] on div "Price per set $139.00" at bounding box center [723, 332] width 194 height 57
click at [792, 215] on span "+" at bounding box center [791, 224] width 10 height 22
type input "2"
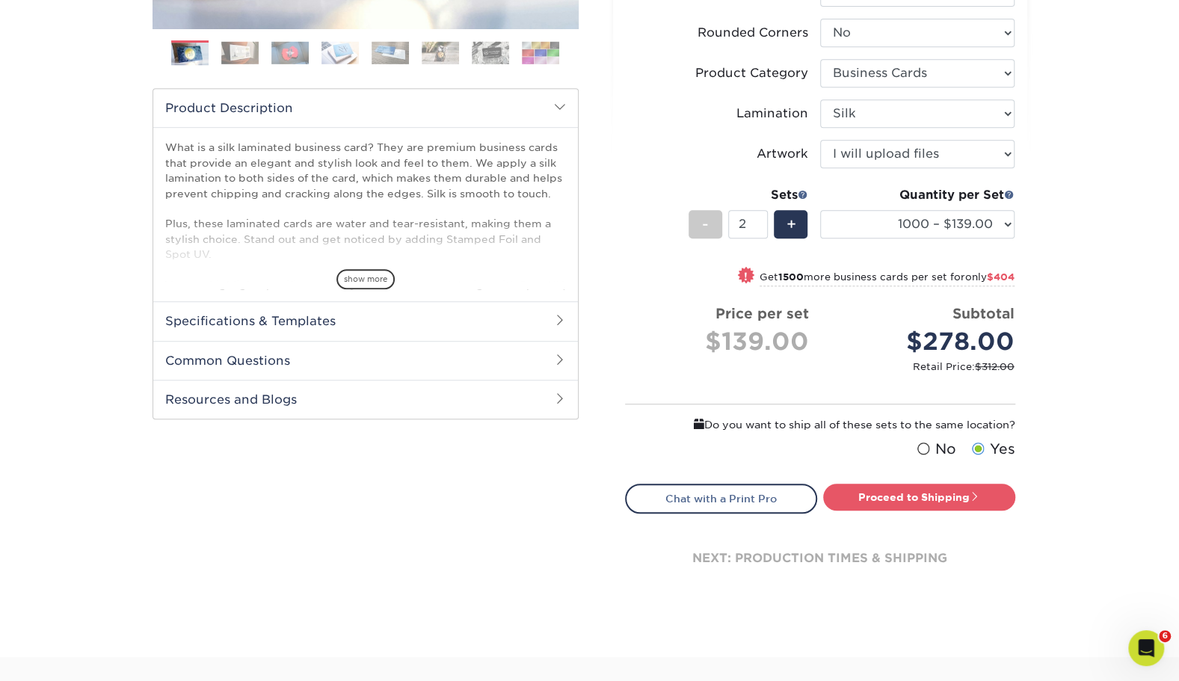
click at [868, 510] on div "Proceed to Shipping" at bounding box center [923, 499] width 206 height 30
click at [862, 503] on link "Proceed to Shipping" at bounding box center [919, 497] width 192 height 27
type input "Set 1"
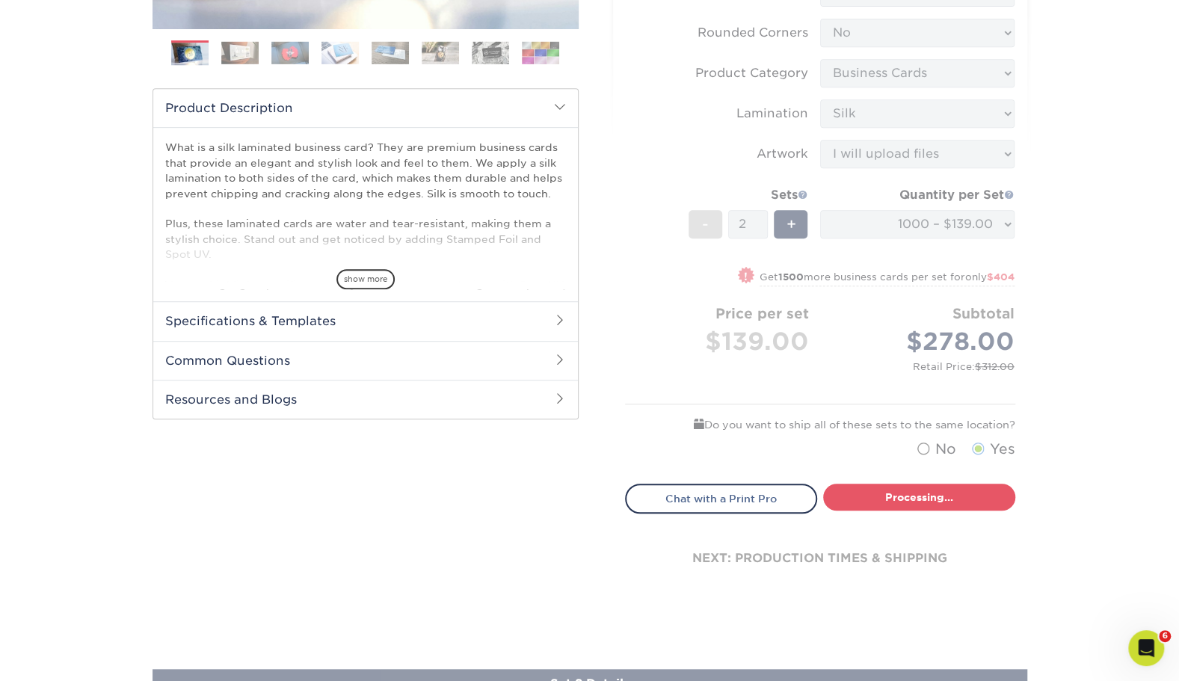
select select "cb454609-49fa-4780-9579-c9522ab991d3"
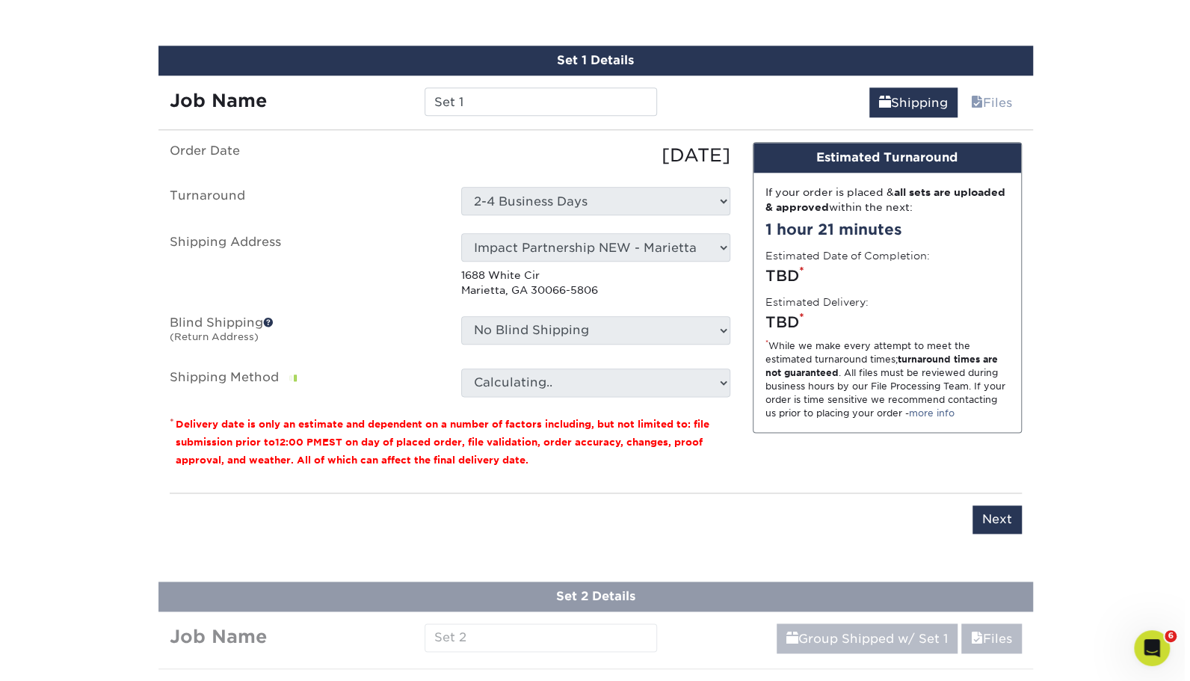
scroll to position [938, 0]
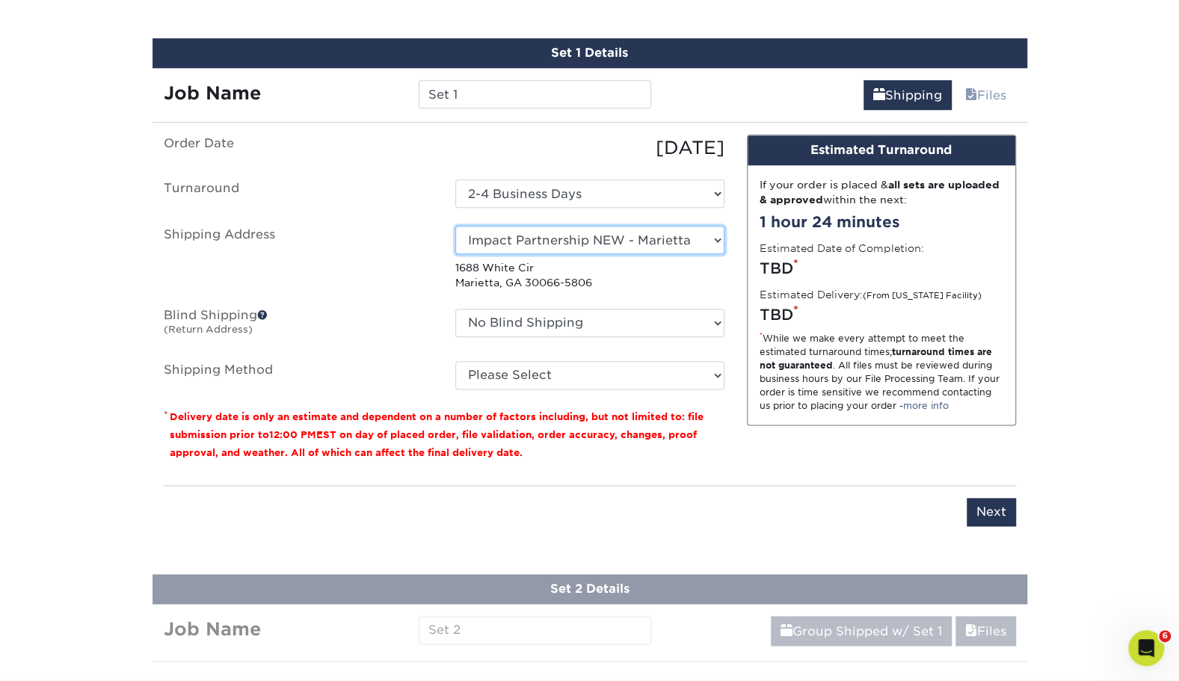
click at [694, 247] on select "Select One Andrew Hansen - Palm Spring, Suite 3 John McNamara - 7350 W. College…" at bounding box center [589, 240] width 269 height 28
select select "newaddress"
click at [455, 226] on select "Select One Andrew Hansen - Palm Spring, Suite 3 John McNamara - 7350 W. College…" at bounding box center [589, 240] width 269 height 28
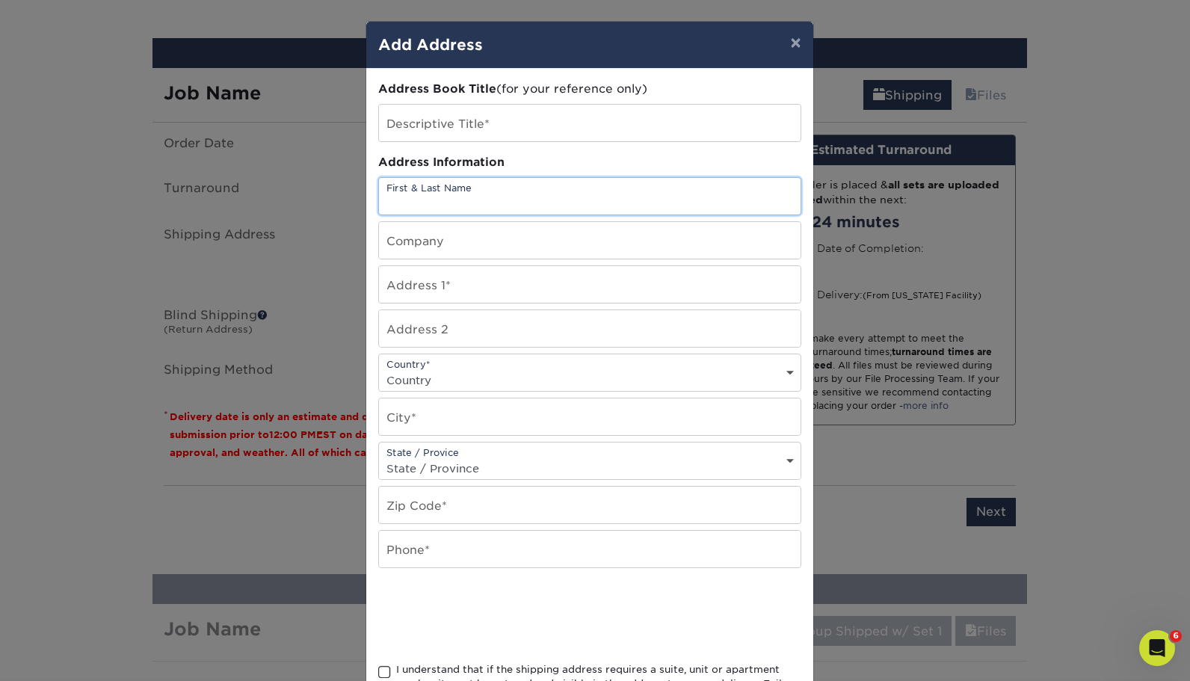
click at [477, 200] on input "text" at bounding box center [590, 196] width 422 height 37
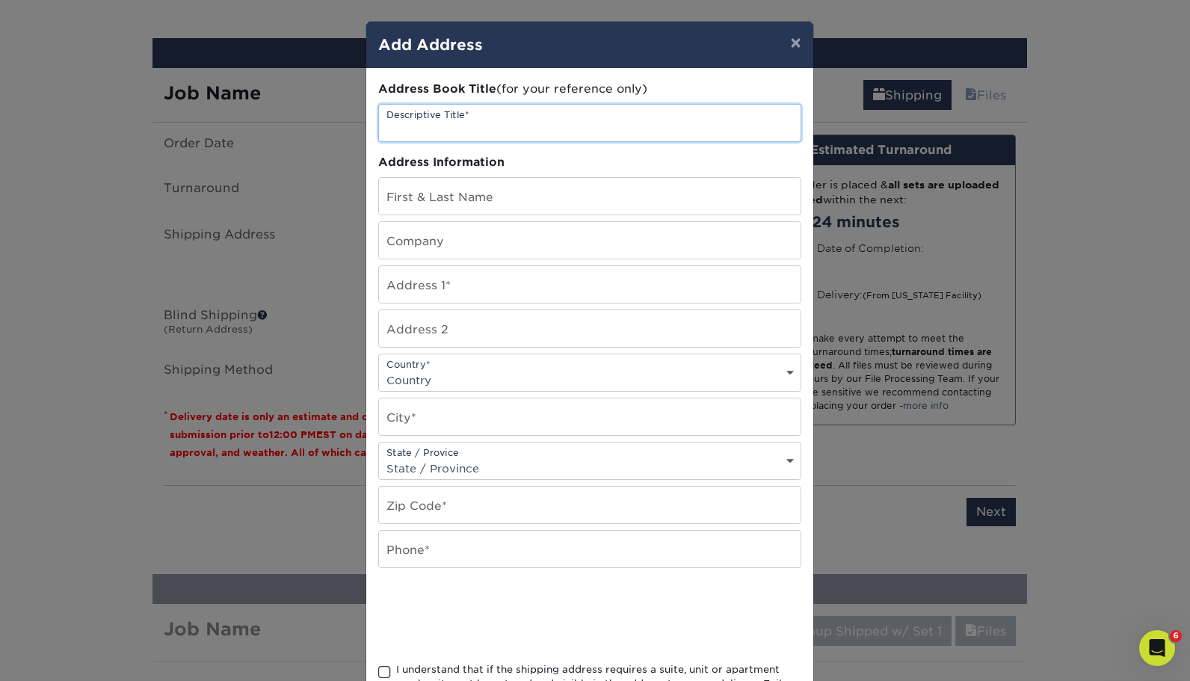
click at [464, 130] on input "text" at bounding box center [590, 123] width 422 height 37
paste input "Martin Smith - Wealth Care Financial Group"
type input "Martin Smith - Wealth Care Financial Group"
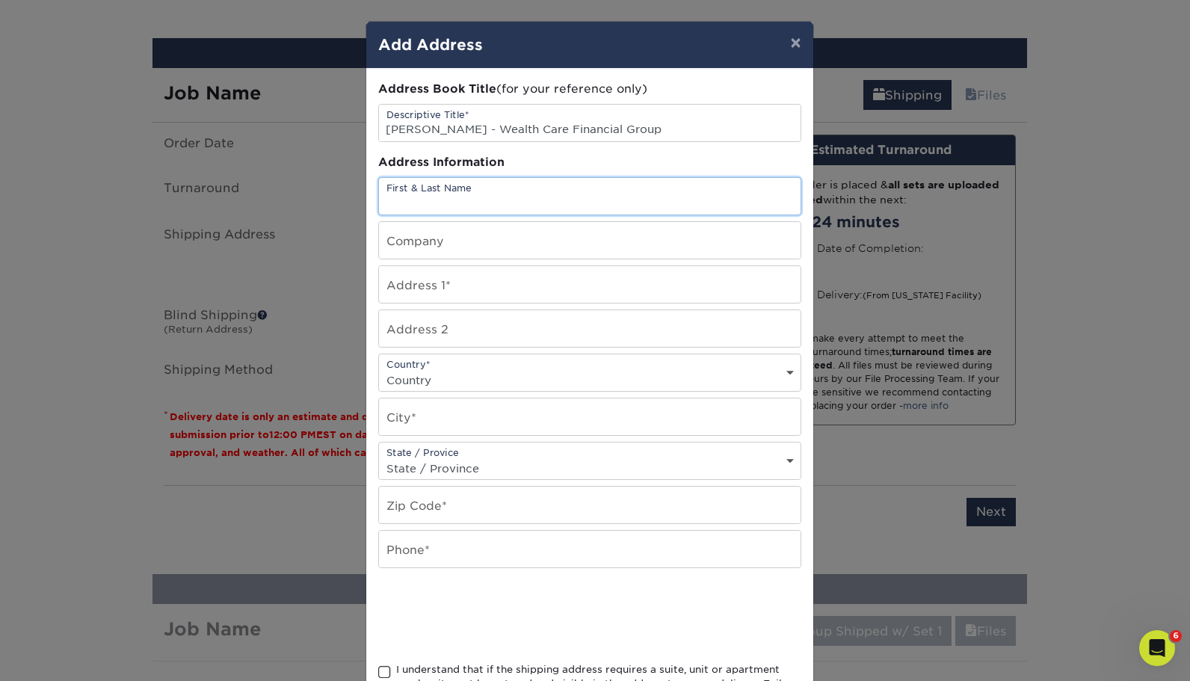
click at [463, 199] on input "text" at bounding box center [590, 196] width 422 height 37
paste input "Martin Smith - Wealth Care Financial Group"
type input "Martin Smith - Wealth Care Financial Group"
drag, startPoint x: 416, startPoint y: 235, endPoint x: 452, endPoint y: 242, distance: 37.2
click at [416, 235] on input "text" at bounding box center [590, 240] width 422 height 37
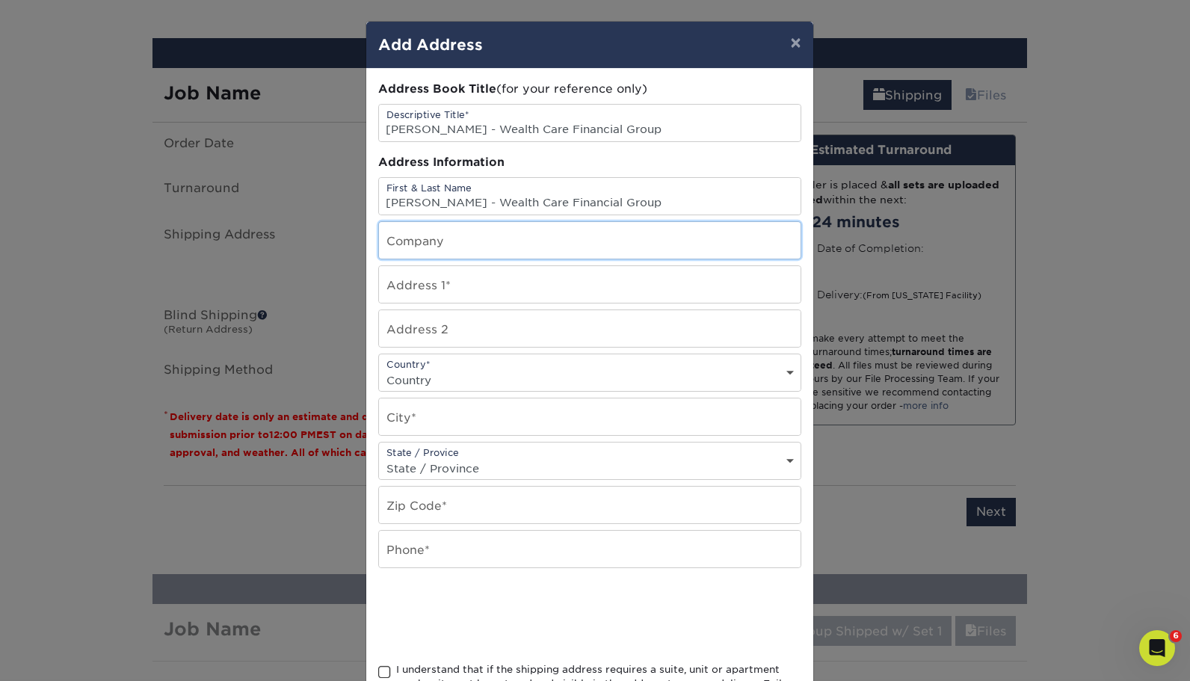
paste input "Martin Smith - Wealth Care Financial Group"
drag, startPoint x: 467, startPoint y: 245, endPoint x: 375, endPoint y: 253, distance: 93.0
click at [379, 253] on input "Martin Smith - Wealth Care Financial Group" at bounding box center [590, 240] width 422 height 37
type input "Wealth Care Financial Group"
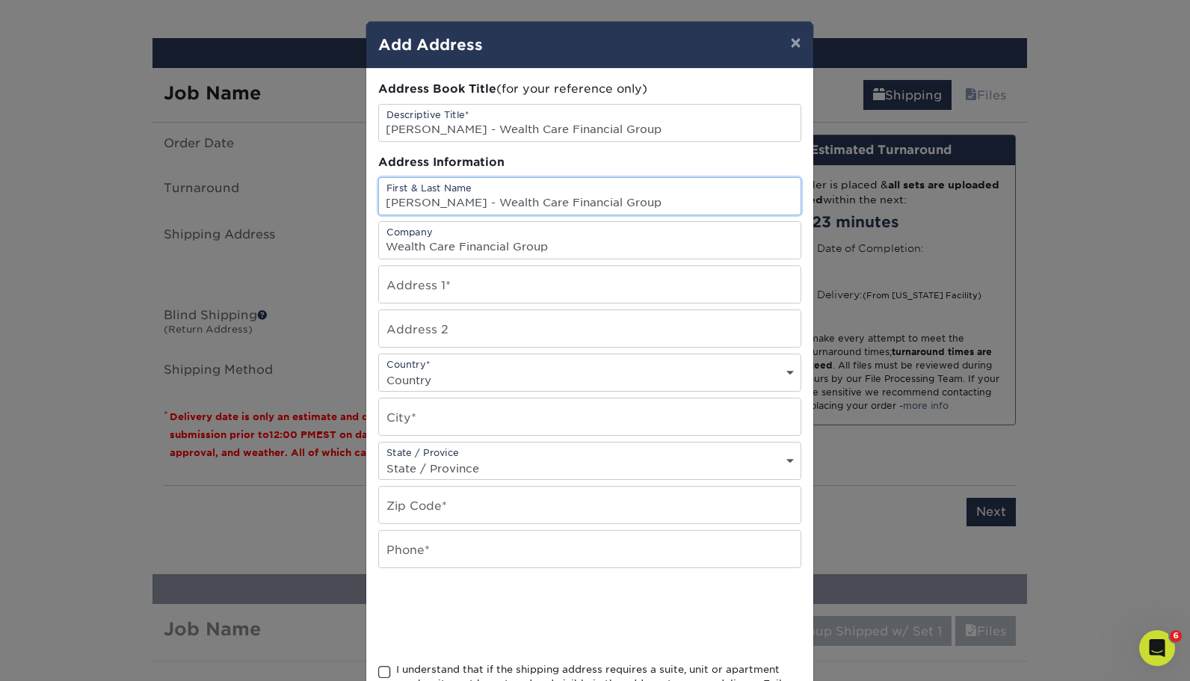
drag, startPoint x: 452, startPoint y: 201, endPoint x: 651, endPoint y: 188, distance: 200.0
click at [651, 188] on input "Martin Smith - Wealth Care Financial Group" at bounding box center [590, 196] width 422 height 37
type input "[PERSON_NAME]"
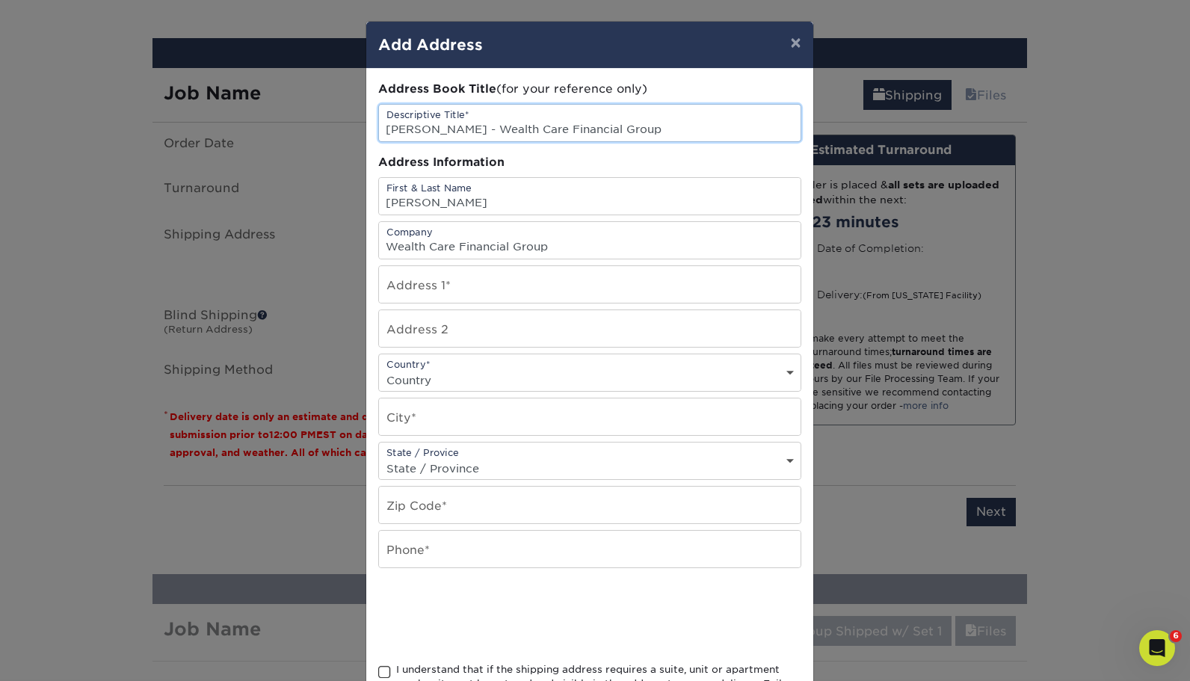
drag, startPoint x: 454, startPoint y: 129, endPoint x: 645, endPoint y: 127, distance: 191.4
click at [645, 127] on input "Martin Smith - Wealth Care Financial Group" at bounding box center [590, 123] width 422 height 37
type input "[PERSON_NAME]"
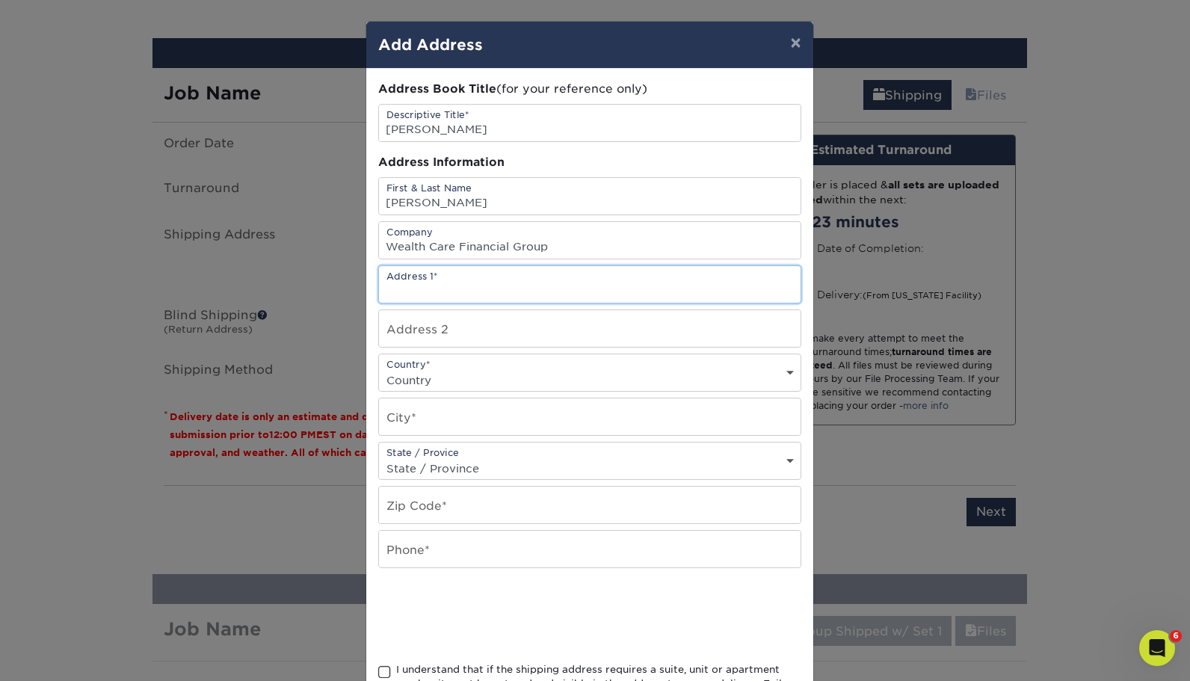
click at [432, 285] on input "text" at bounding box center [590, 284] width 422 height 37
paste input "48 Cureton Lane Suite 100"
drag, startPoint x: 531, startPoint y: 286, endPoint x: 478, endPoint y: 292, distance: 52.8
click at [478, 292] on input "48 Cureton Lane Suite 100" at bounding box center [590, 284] width 422 height 37
type input "[STREET_ADDRESS][PERSON_NAME]"
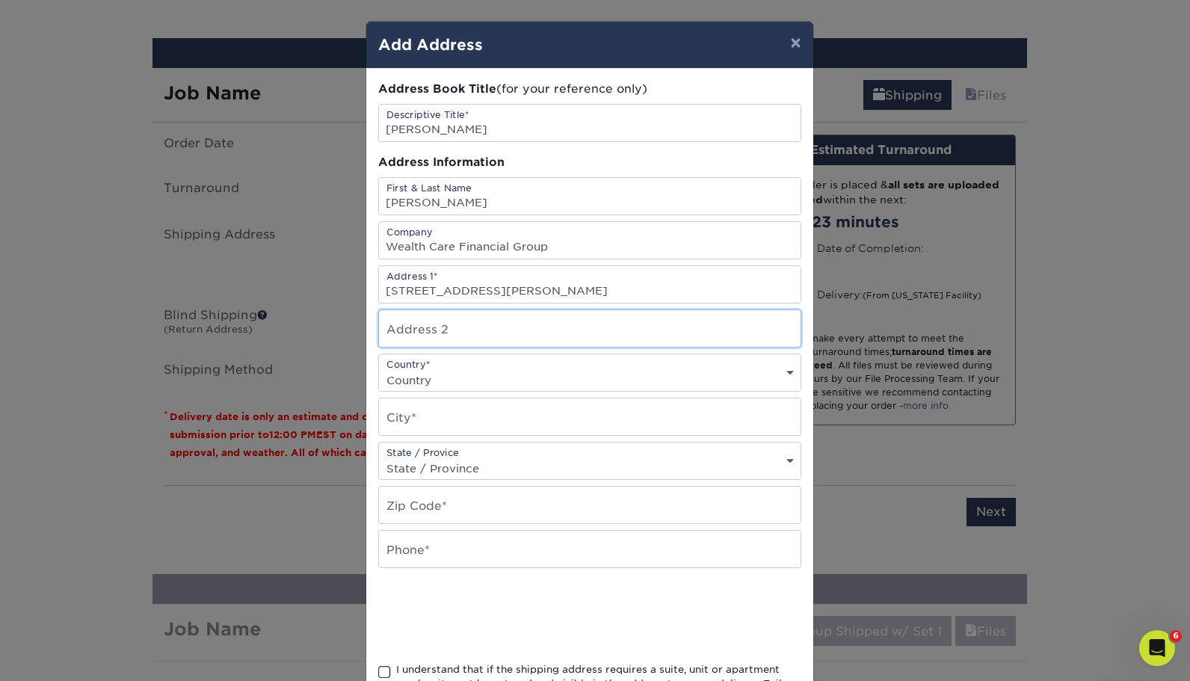
click at [475, 321] on input "text" at bounding box center [590, 328] width 422 height 37
paste input "Suite 100"
type input "Suite 100"
click at [413, 374] on select "Country United States Canada ----------------------------- Afghanistan Albania …" at bounding box center [590, 380] width 422 height 22
select select "US"
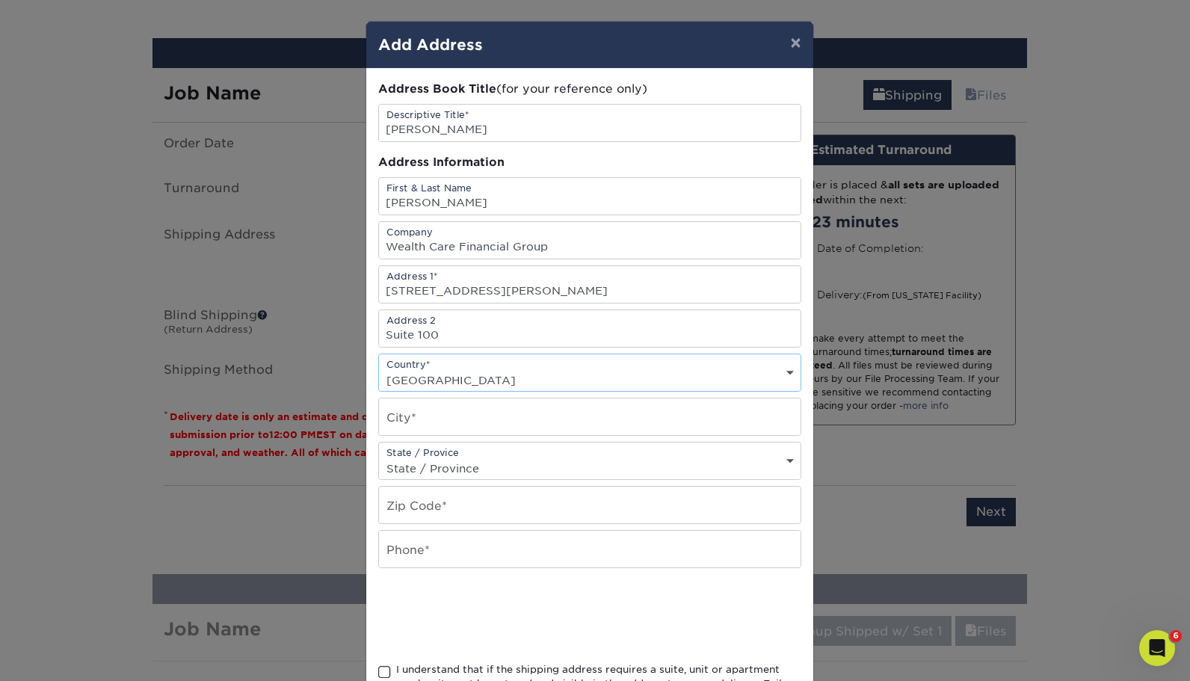
click at [379, 369] on select "Country United States Canada ----------------------------- Afghanistan Albania …" at bounding box center [590, 380] width 422 height 22
click at [442, 458] on select "State / Province Alabama Alaska Arizona Arkansas California Colorado Connecticu…" at bounding box center [590, 469] width 422 height 22
select select "GA"
click at [379, 458] on select "State / Province Alabama Alaska Arizona Arkansas California Colorado Connecticu…" at bounding box center [590, 469] width 422 height 22
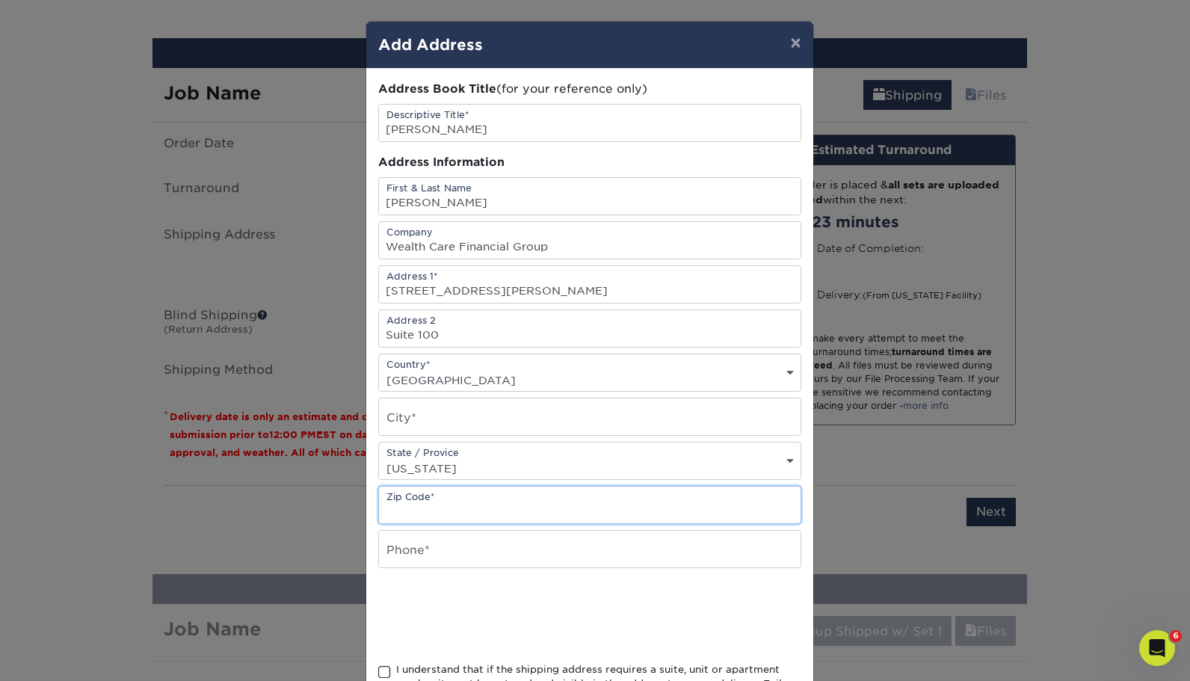
click at [444, 499] on input "text" at bounding box center [590, 505] width 422 height 37
paste input "[PERSON_NAME][GEOGRAPHIC_DATA]"
drag, startPoint x: 461, startPoint y: 504, endPoint x: 379, endPoint y: 506, distance: 81.5
click at [379, 506] on input "[PERSON_NAME][GEOGRAPHIC_DATA]" at bounding box center [590, 505] width 422 height 37
type input "30259"
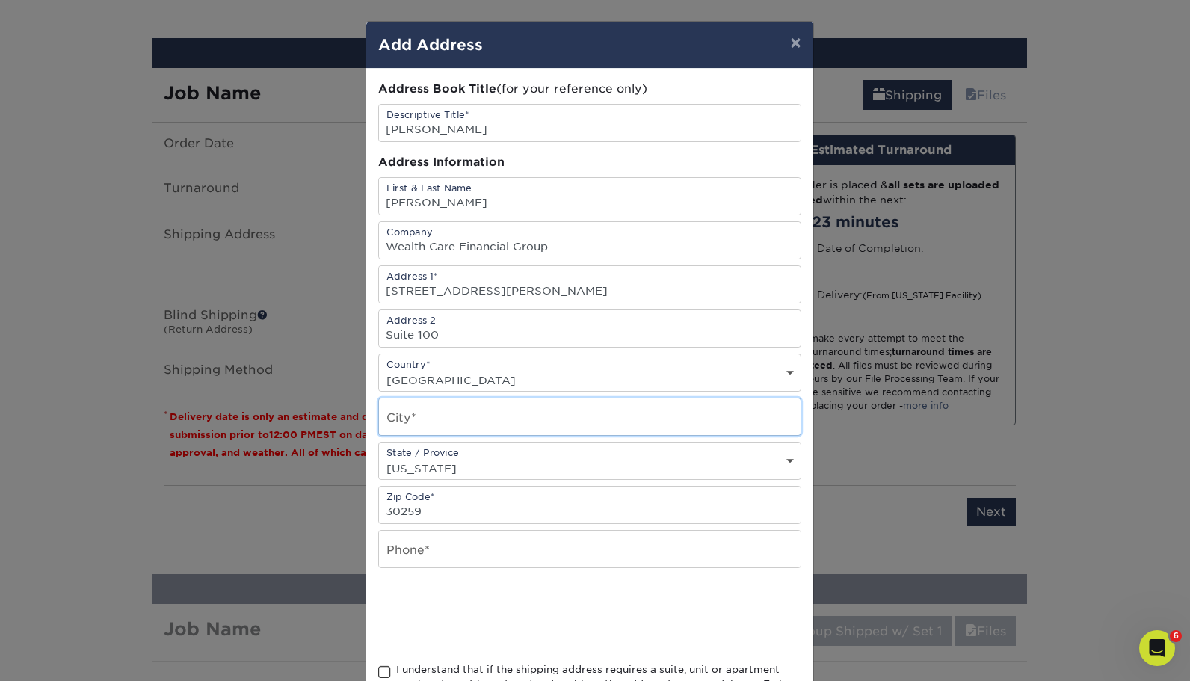
click at [407, 415] on input "text" at bounding box center [590, 416] width 422 height 37
paste input "Moreland, GA"
drag, startPoint x: 435, startPoint y: 418, endPoint x: 525, endPoint y: 419, distance: 89.7
click at [525, 419] on input "Moreland, GA" at bounding box center [590, 416] width 422 height 37
type input "Moreland"
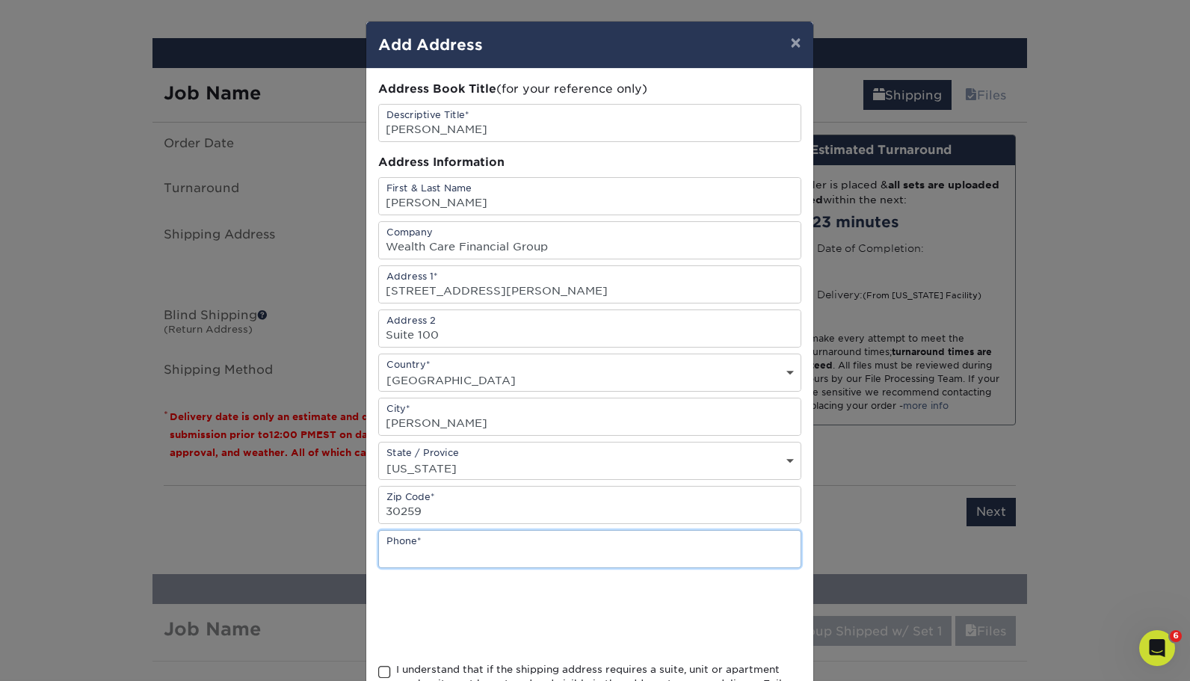
click at [443, 540] on input "text" at bounding box center [590, 549] width 422 height 37
type input "8003805040"
click at [378, 668] on span at bounding box center [384, 672] width 13 height 14
click at [0, 0] on input "I understand that if the shipping address requires a suite, unit or apartment n…" at bounding box center [0, 0] width 0 height 0
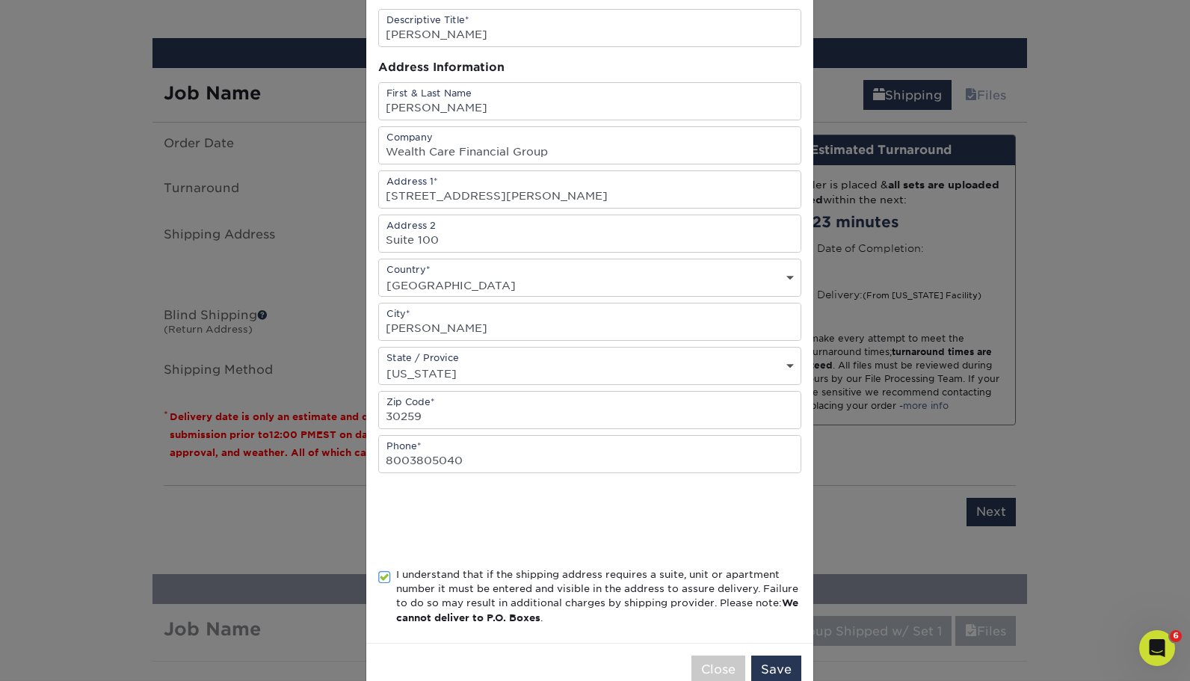
scroll to position [99, 0]
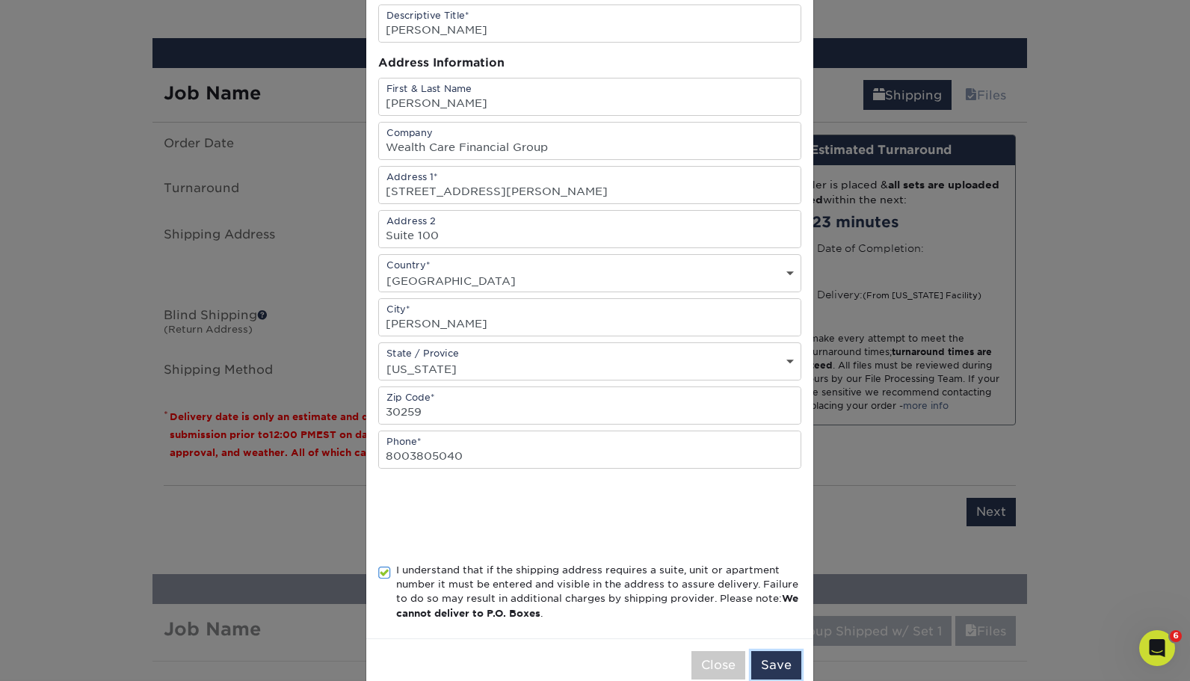
click at [761, 668] on button "Save" at bounding box center [776, 665] width 50 height 28
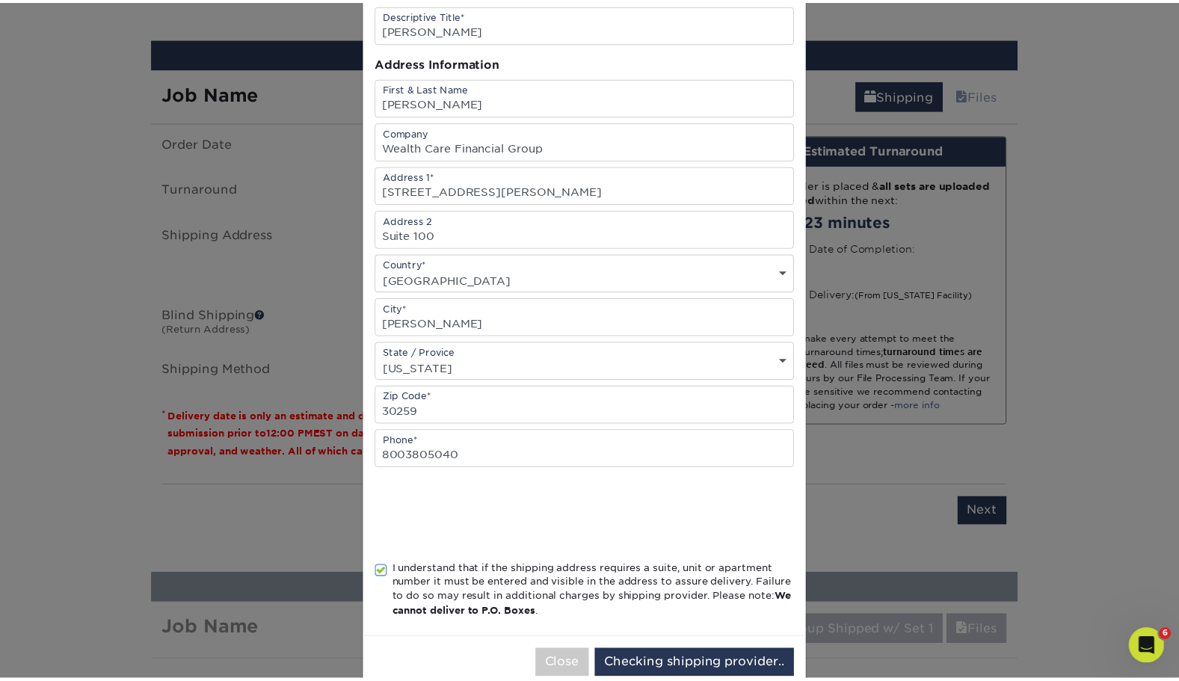
scroll to position [0, 0]
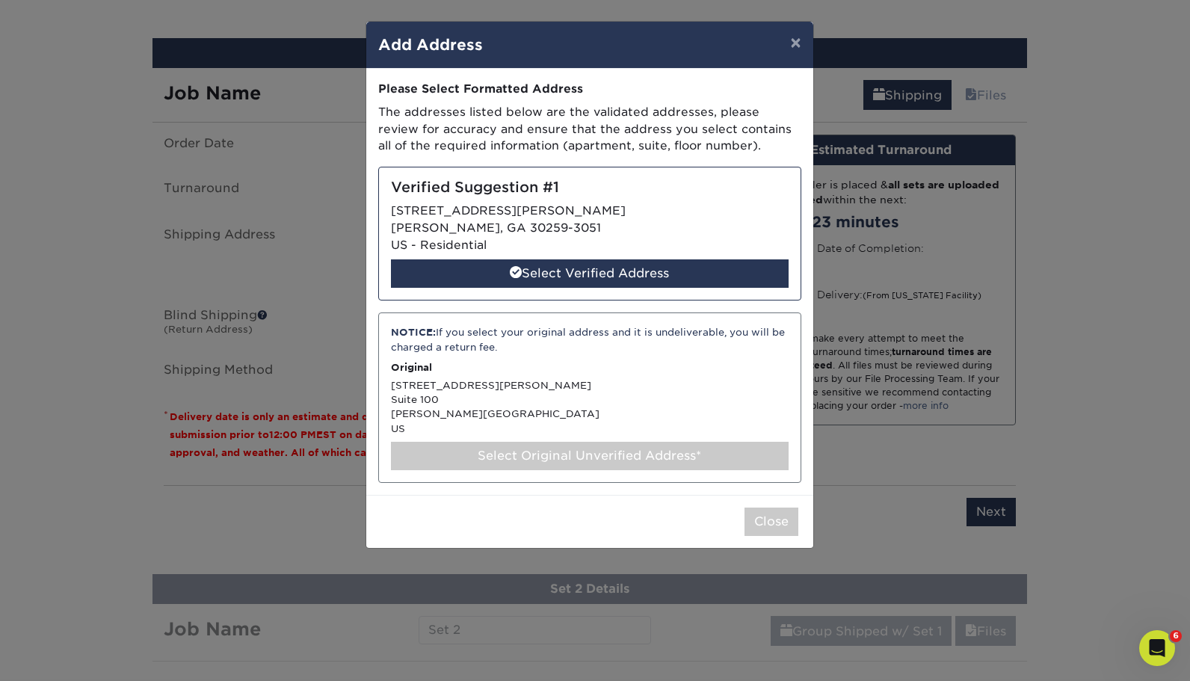
click at [510, 422] on div "NOTICE: If you select your original address and it is undeliverable, you will b…" at bounding box center [589, 397] width 423 height 170
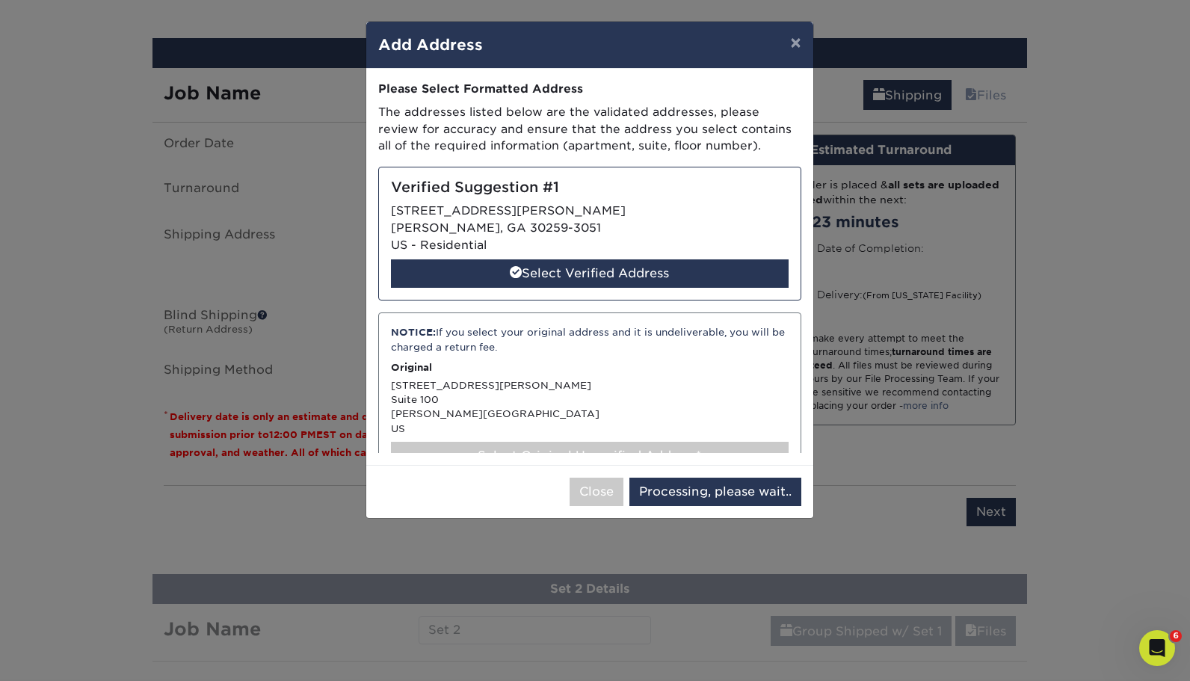
select select "286681"
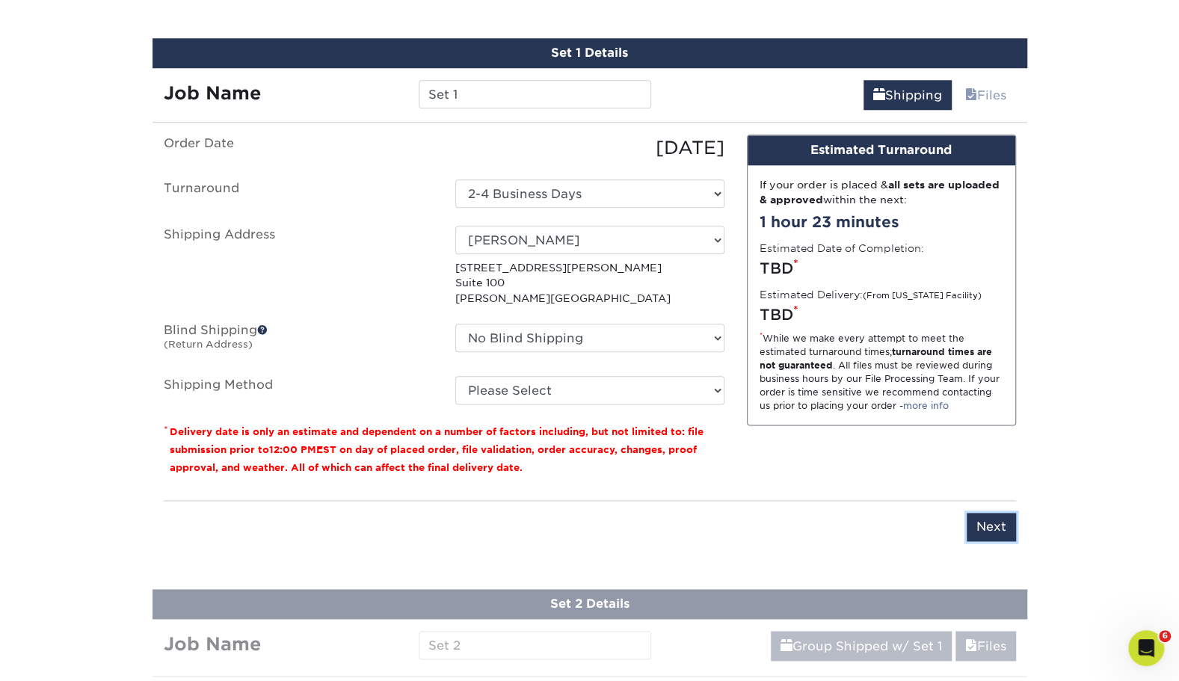
click at [986, 518] on input "Next" at bounding box center [991, 527] width 49 height 28
type input "Next"
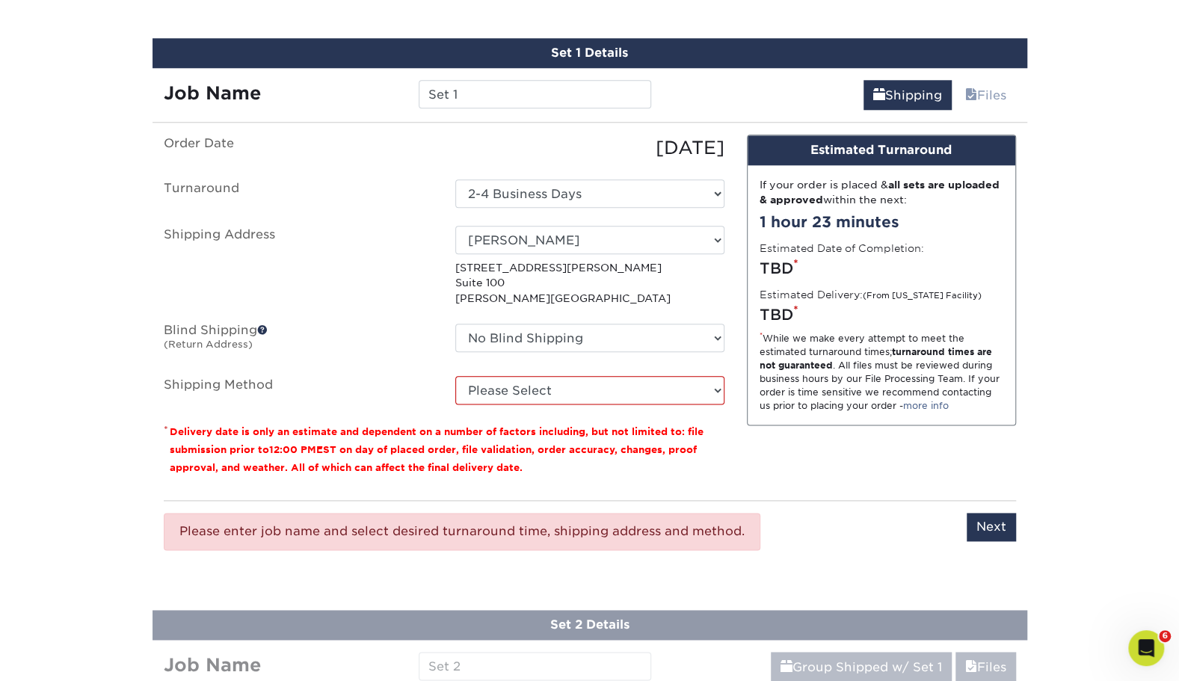
click at [603, 438] on p "* Delivery date is only an estimate and dependent on a number of factors includ…" at bounding box center [444, 449] width 561 height 54
click at [586, 406] on fieldset "Order Date 10/06/2025 Turnaround Select One 2-4 Business Days Shipping Address …" at bounding box center [444, 279] width 561 height 288
click at [573, 389] on select "Please Select Ground Shipping (+$17.92) 3 Day Shipping Service (+$28.21) 2 Day …" at bounding box center [589, 390] width 269 height 28
select select "03"
click at [455, 376] on select "Please Select Ground Shipping (+$17.92) 3 Day Shipping Service (+$28.21) 2 Day …" at bounding box center [589, 390] width 269 height 28
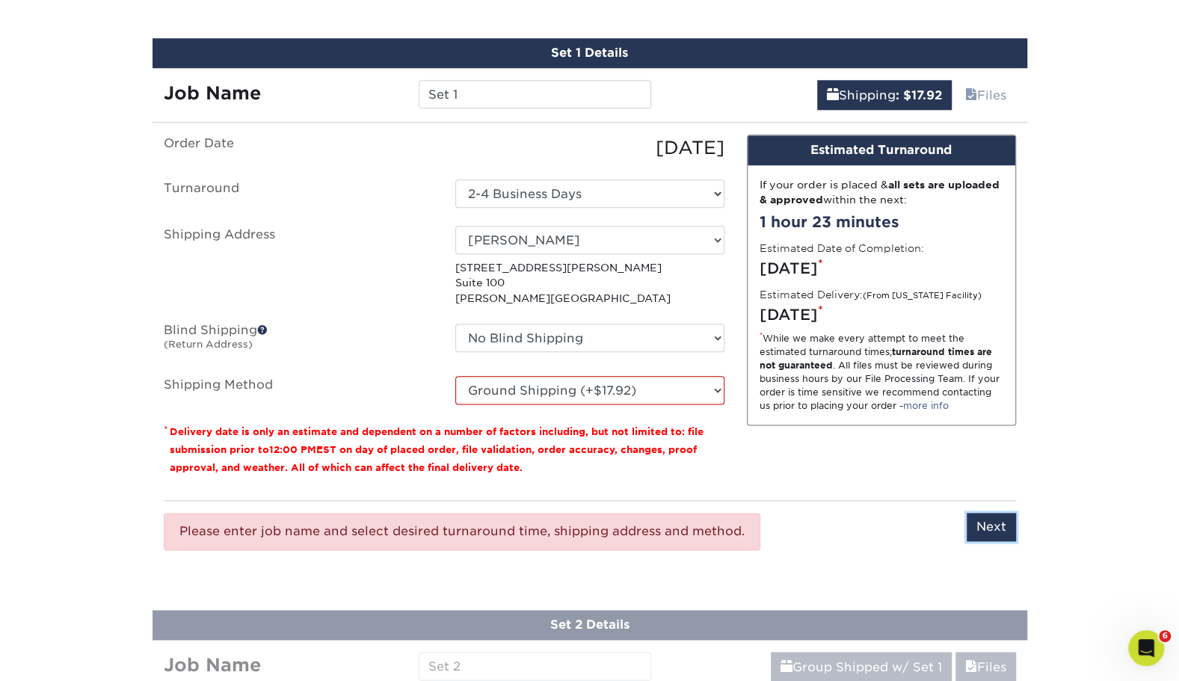
click at [985, 517] on input "Next" at bounding box center [991, 527] width 49 height 28
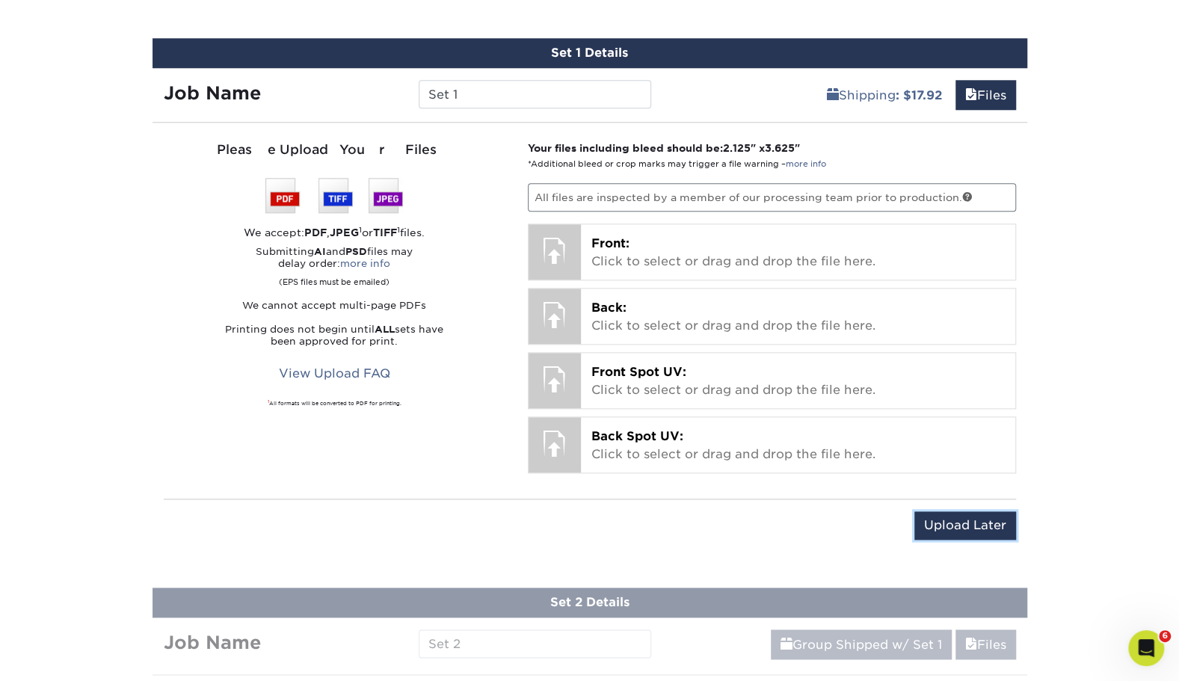
click at [945, 515] on input "Upload Later" at bounding box center [965, 525] width 102 height 28
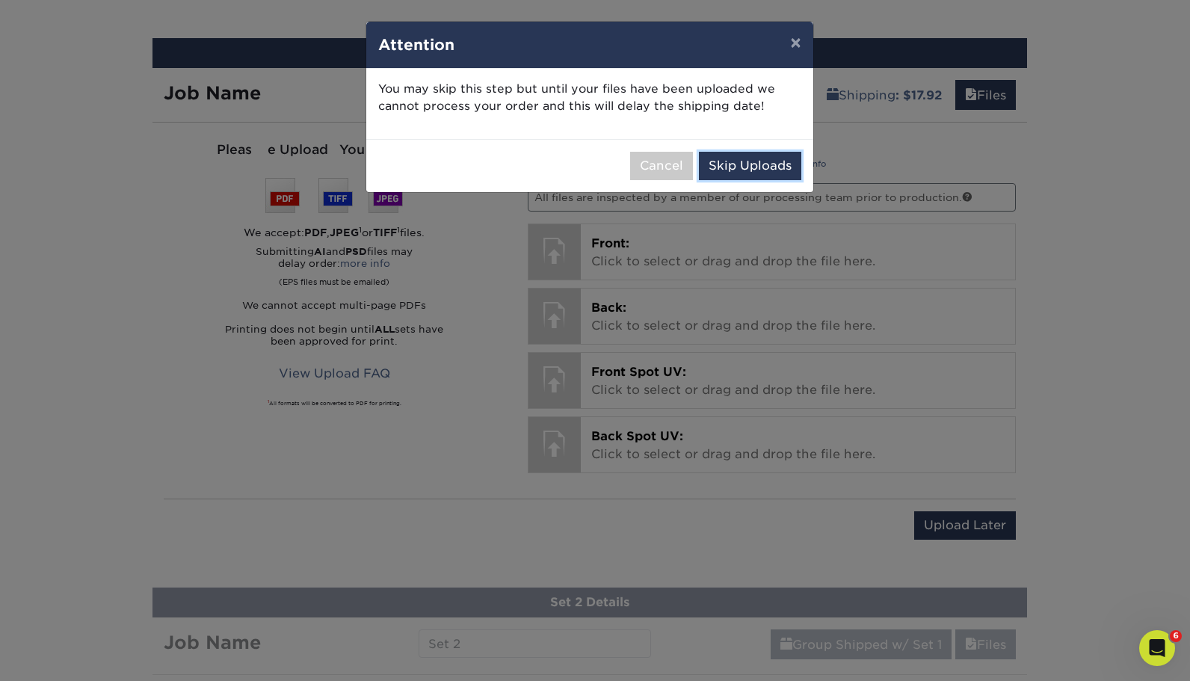
click at [749, 158] on button "Skip Uploads" at bounding box center [750, 166] width 102 height 28
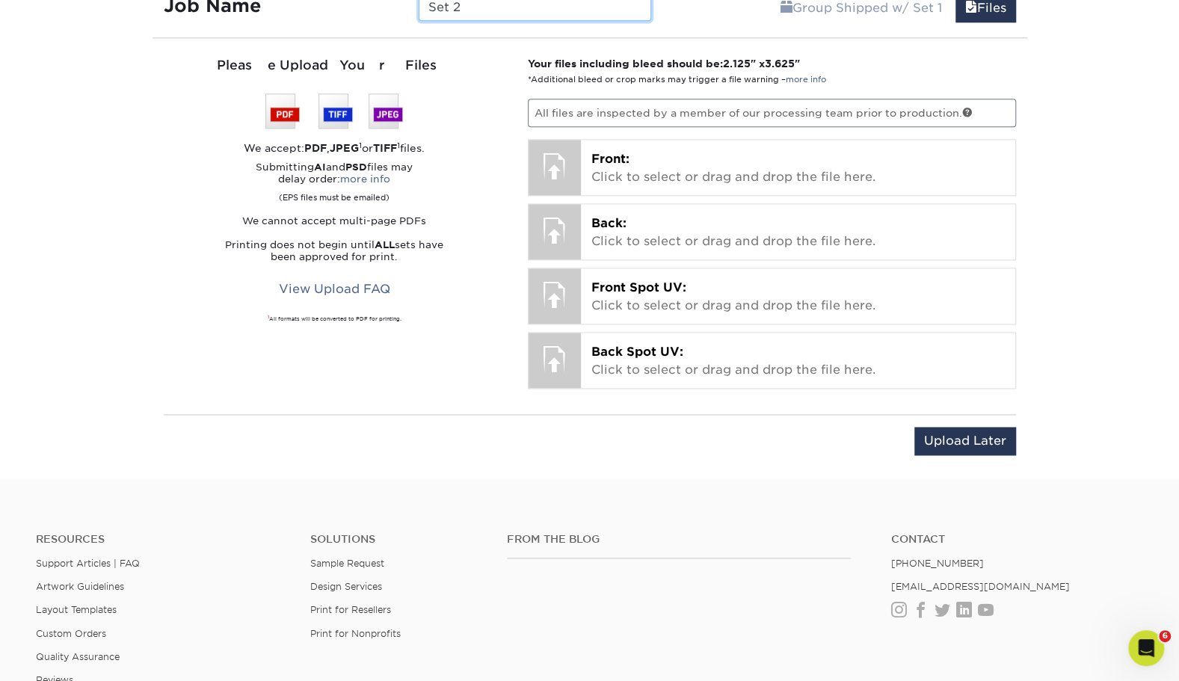
scroll to position [1141, 0]
click at [951, 429] on input "Upload Later" at bounding box center [965, 440] width 102 height 28
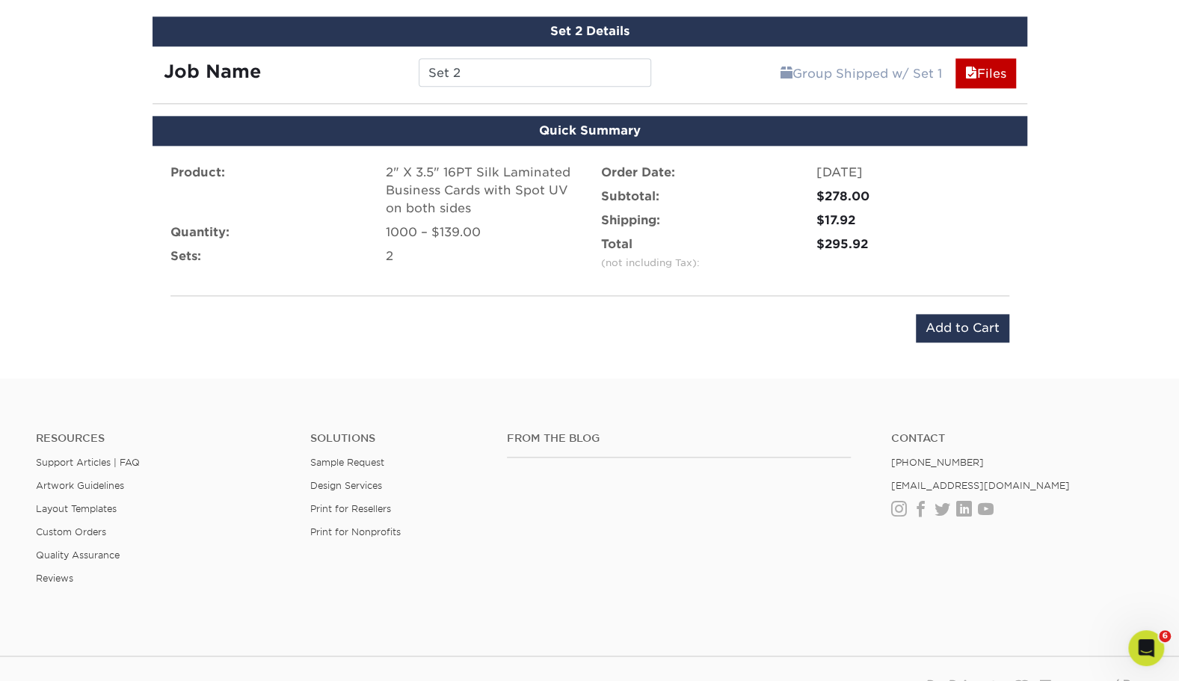
scroll to position [1073, 0]
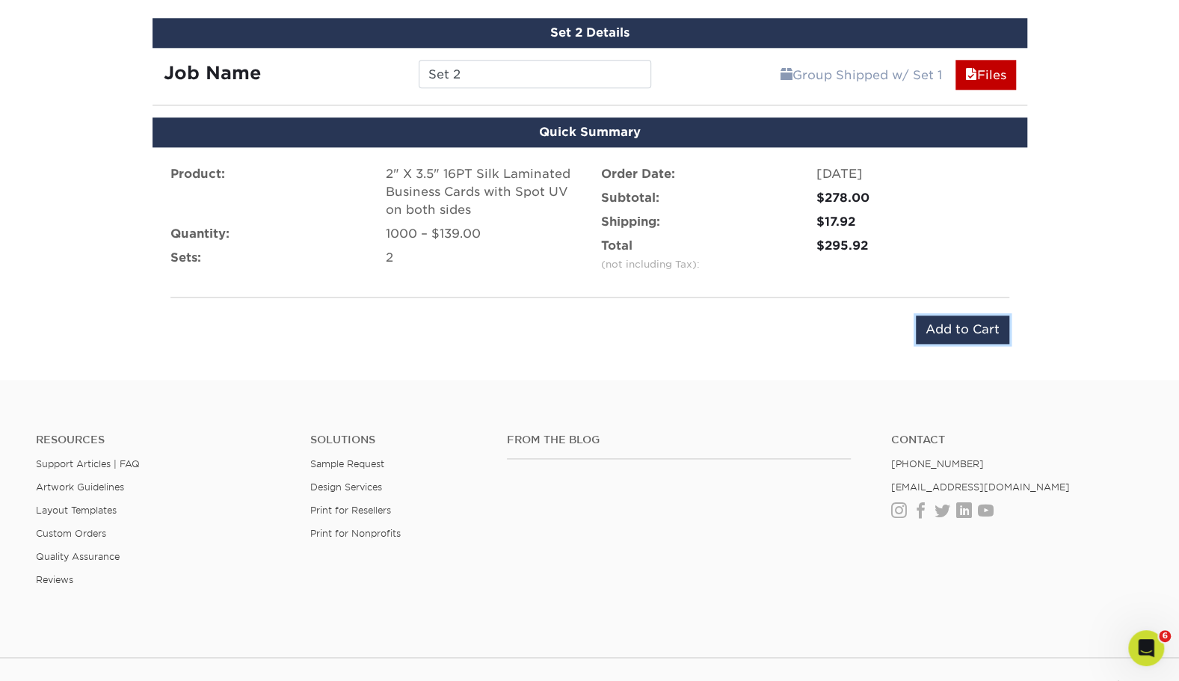
click at [942, 318] on input "Add to Cart" at bounding box center [962, 329] width 93 height 28
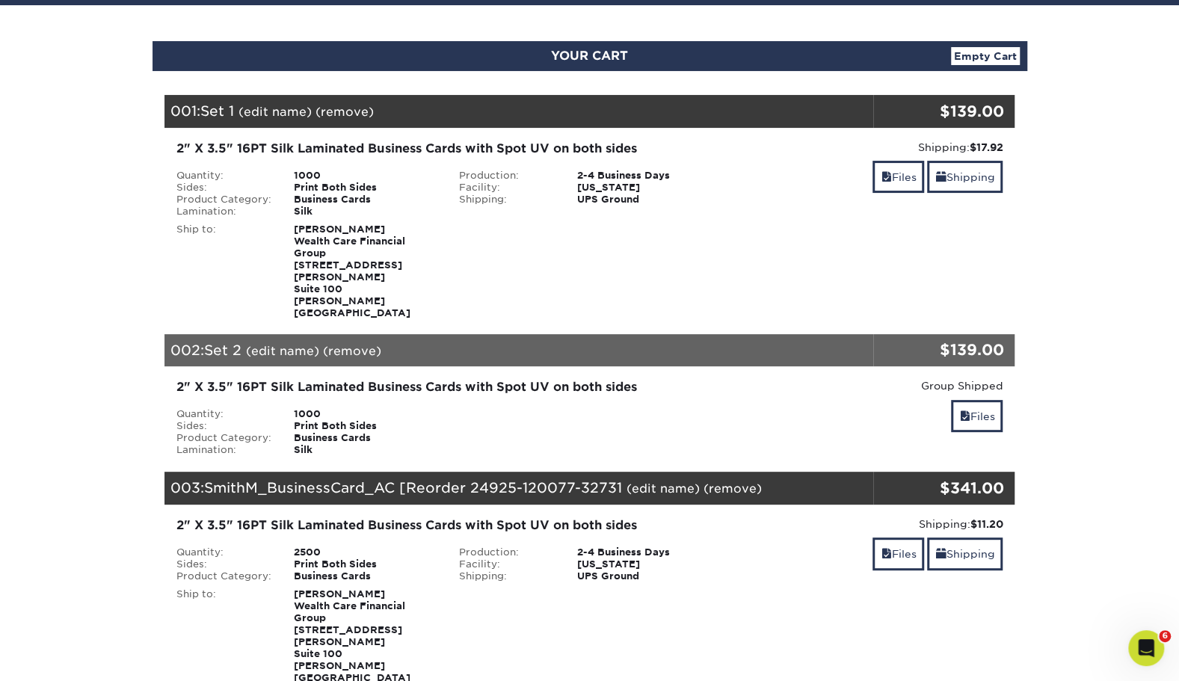
scroll to position [131, 0]
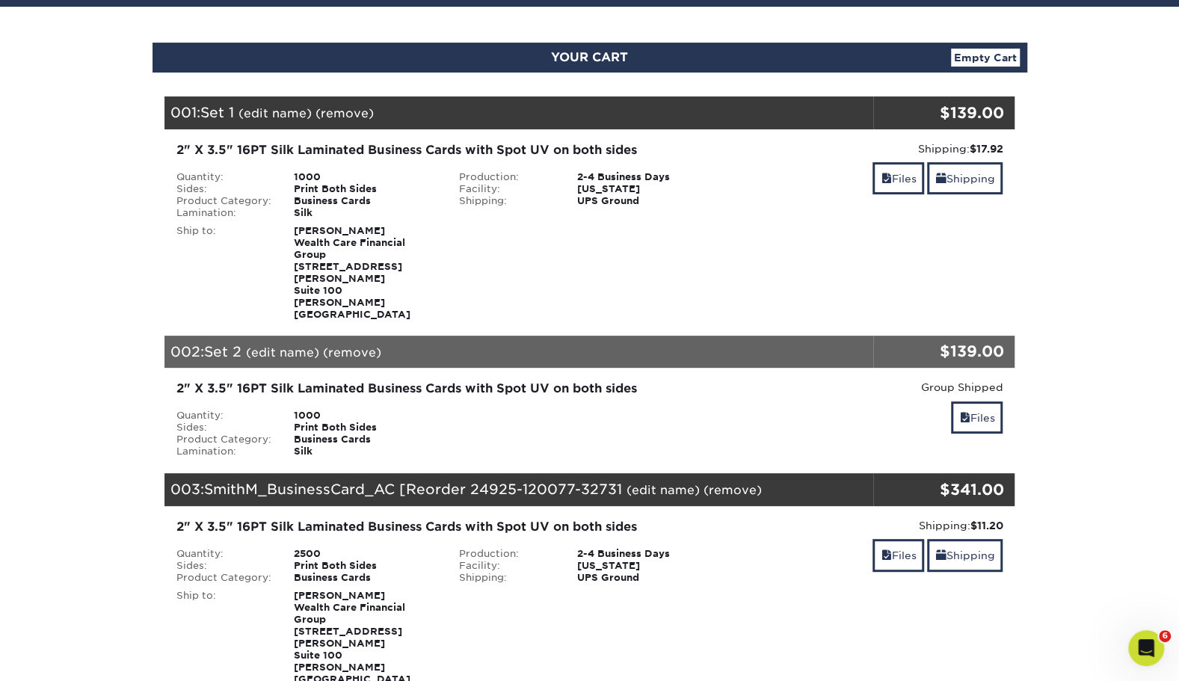
click at [344, 113] on link "(remove)" at bounding box center [344, 113] width 58 height 14
click at [627, 105] on div "Are you sure you want to remove this product ? Yes | No" at bounding box center [486, 113] width 342 height 17
click at [622, 118] on link "Yes" at bounding box center [621, 113] width 21 height 14
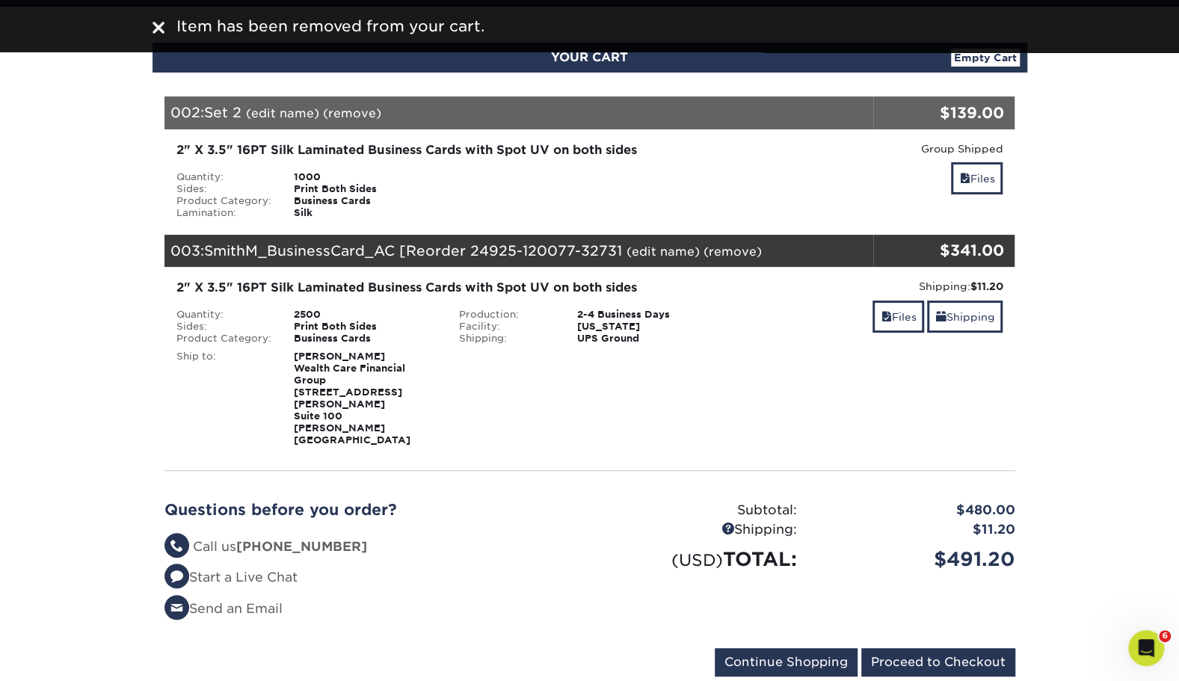
click at [355, 115] on link "(remove)" at bounding box center [352, 113] width 58 height 14
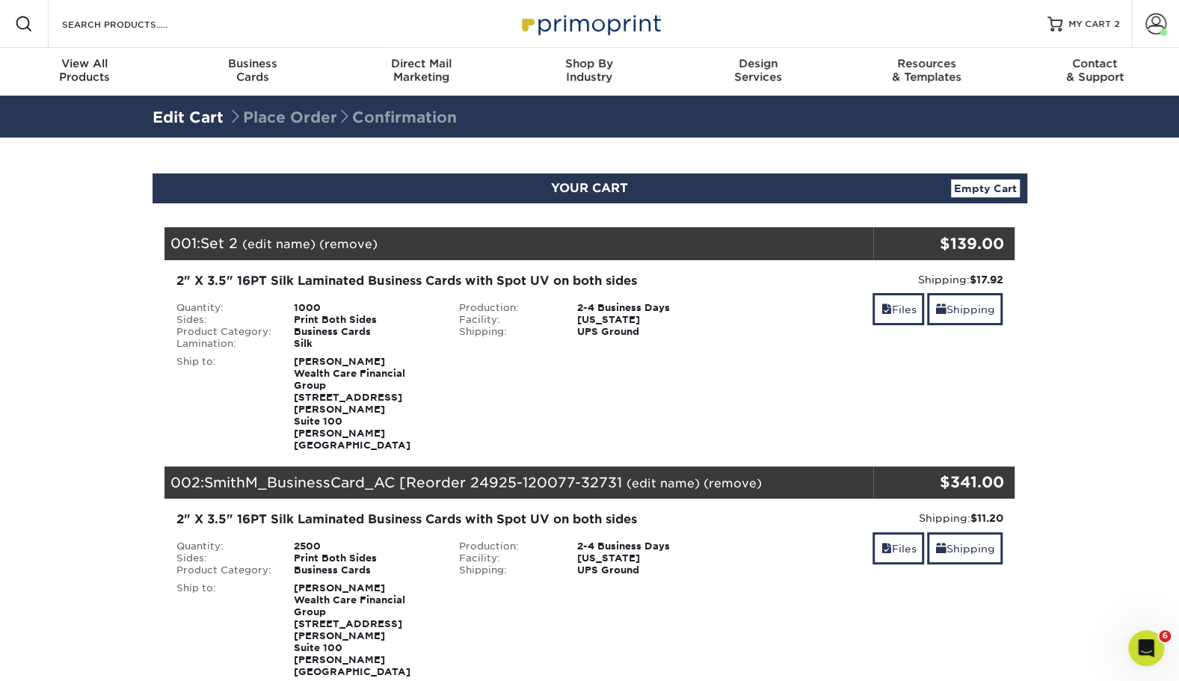
click at [367, 245] on link "(remove)" at bounding box center [348, 244] width 58 height 14
click at [626, 244] on link "Yes" at bounding box center [625, 244] width 21 height 14
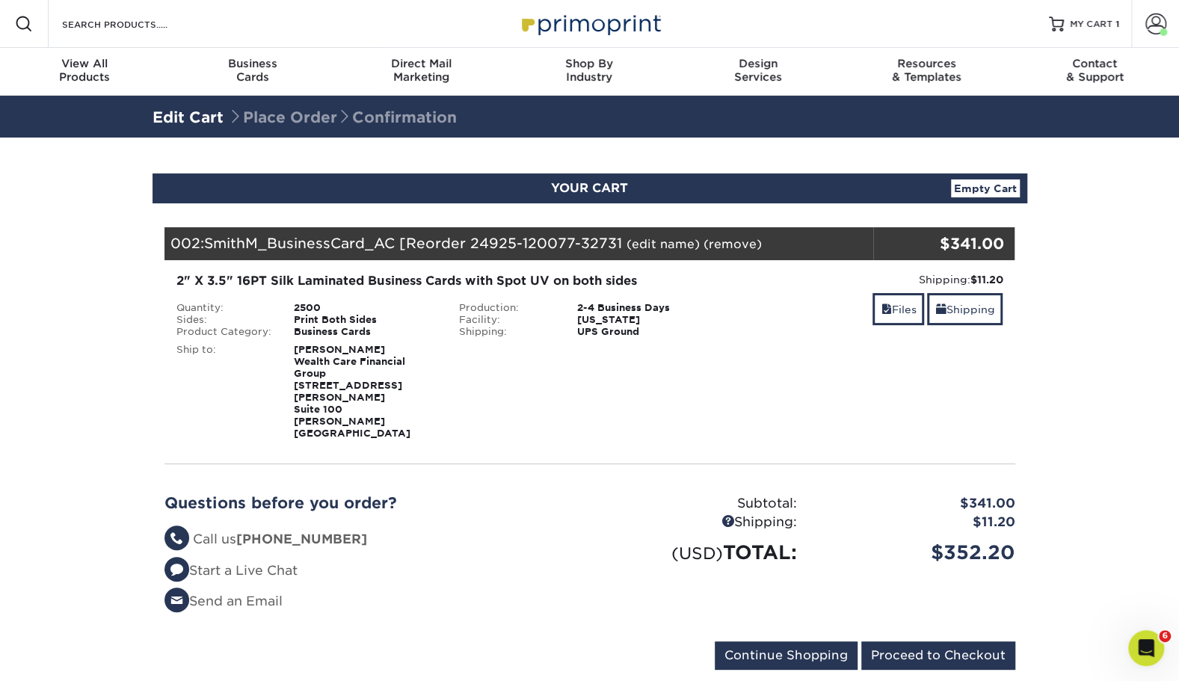
click at [718, 241] on link "(remove)" at bounding box center [732, 244] width 58 height 14
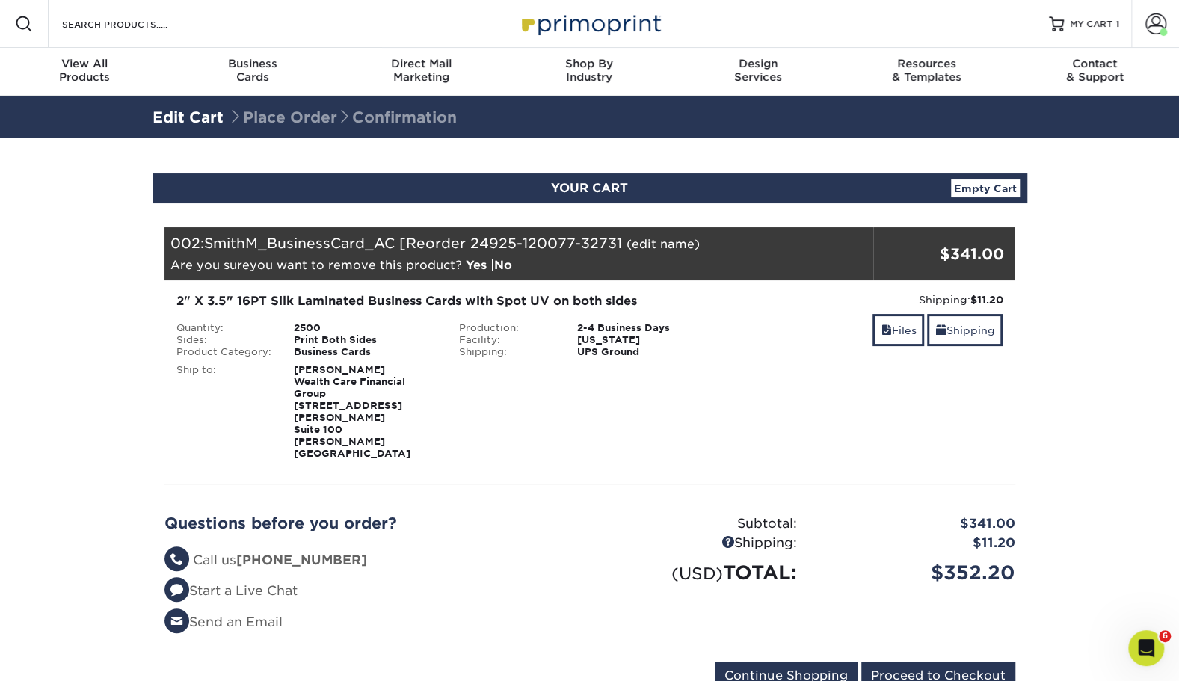
click at [481, 262] on link "Yes" at bounding box center [476, 265] width 21 height 14
